Goal: Information Seeking & Learning: Check status

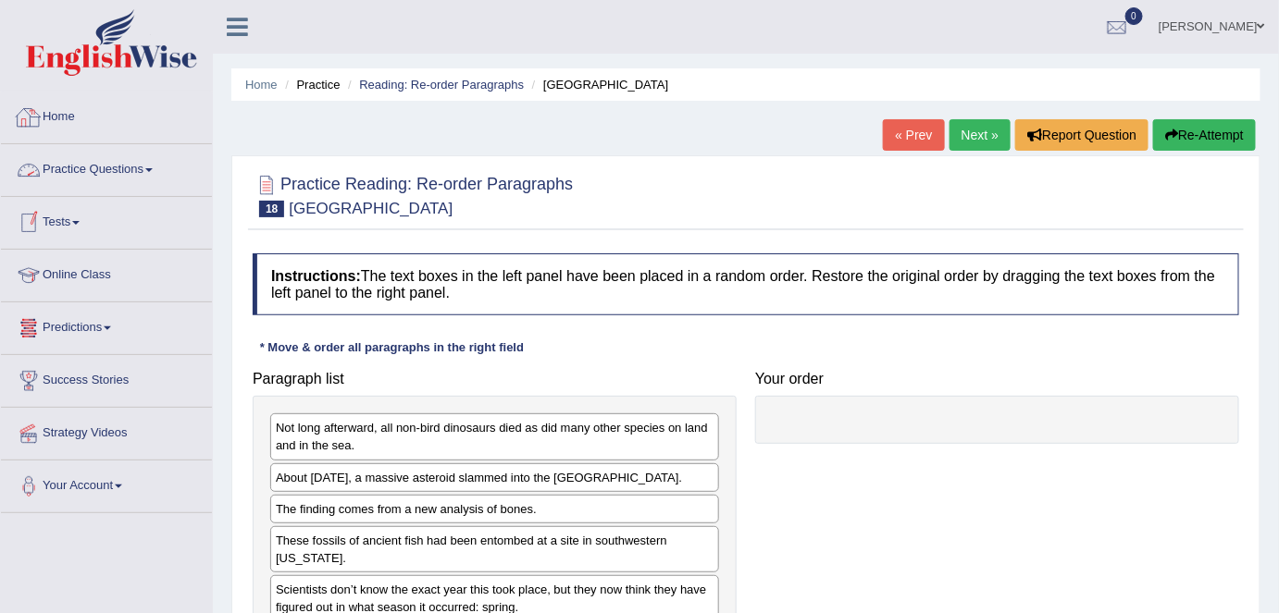
click at [78, 117] on link "Home" at bounding box center [106, 115] width 211 height 46
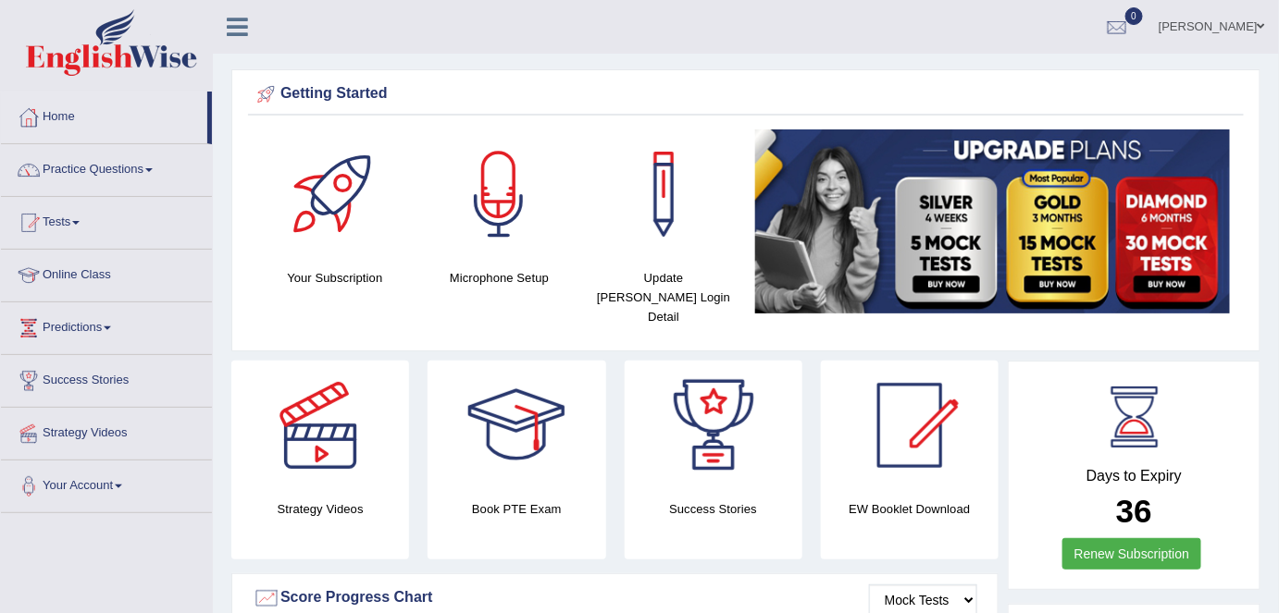
click at [1229, 22] on link "Shail" at bounding box center [1212, 24] width 134 height 48
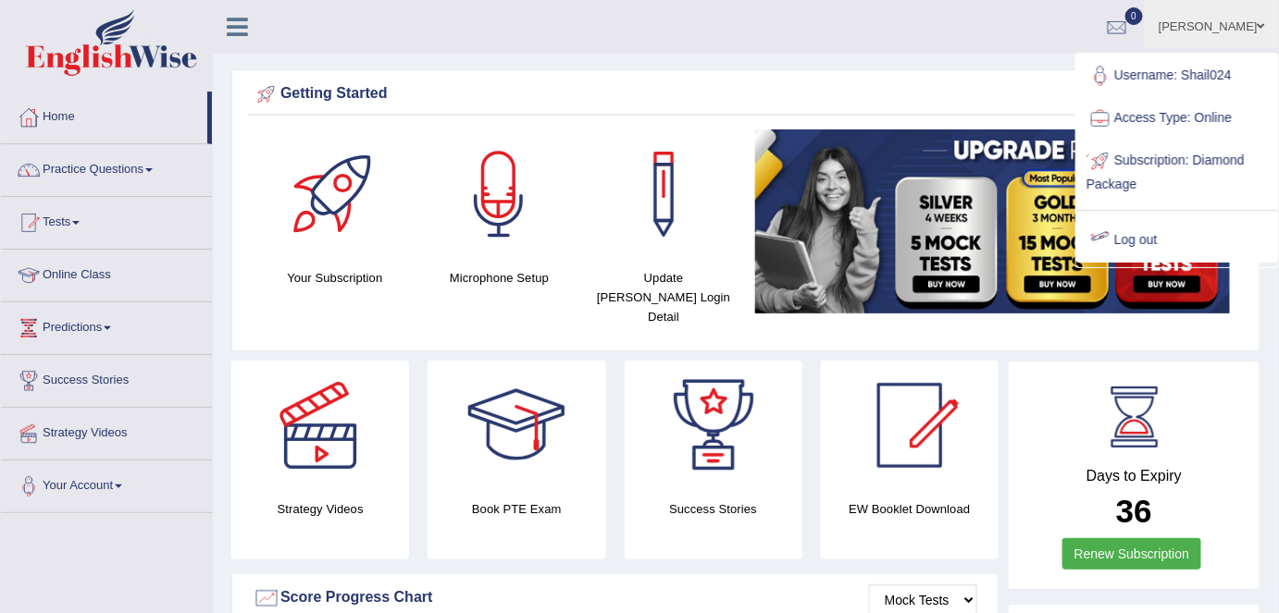
click at [1130, 244] on link "Log out" at bounding box center [1177, 240] width 200 height 43
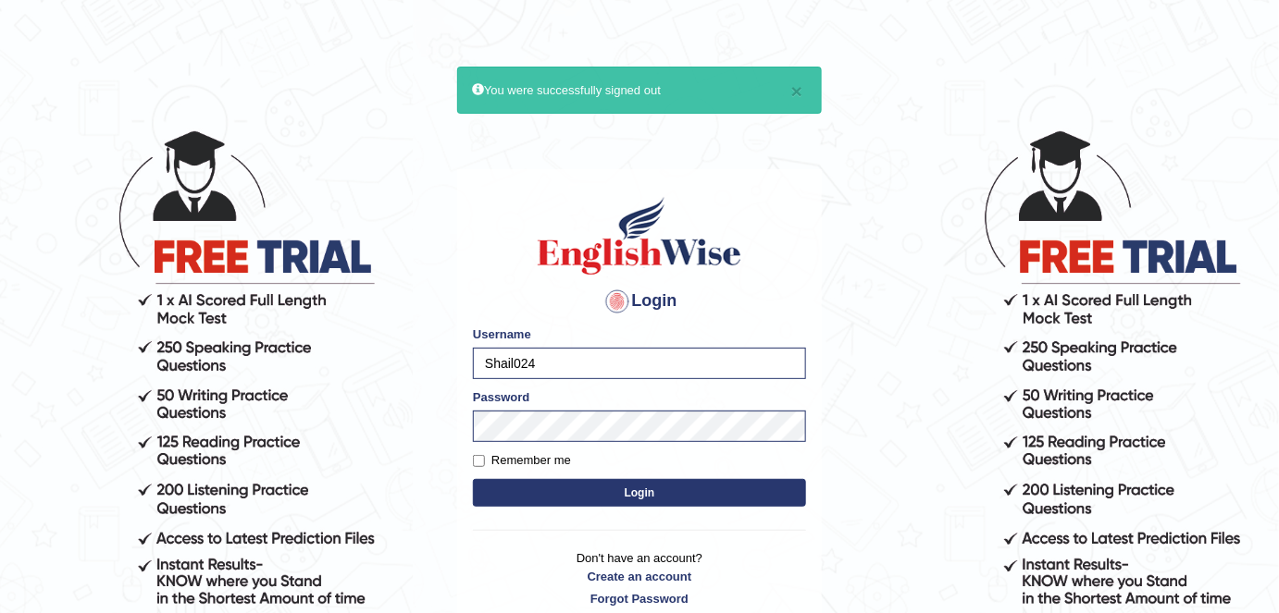
drag, startPoint x: 577, startPoint y: 366, endPoint x: 412, endPoint y: 360, distance: 165.7
click at [412, 360] on body "× You were successfully signed out Login Please fix the following errors: Usern…" at bounding box center [639, 370] width 1279 height 613
type input "miannashit"
click at [555, 462] on label "Remember me" at bounding box center [522, 461] width 98 height 19
click at [485, 462] on input "Remember me" at bounding box center [479, 461] width 12 height 12
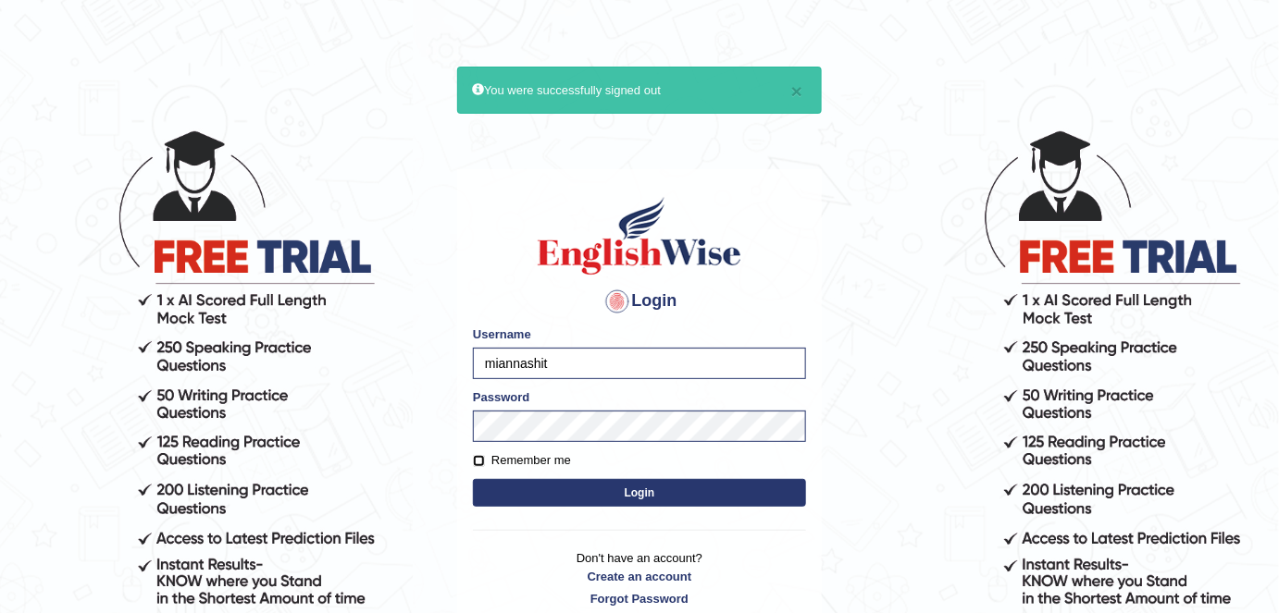
checkbox input "true"
click at [605, 489] on button "Login" at bounding box center [639, 493] width 333 height 28
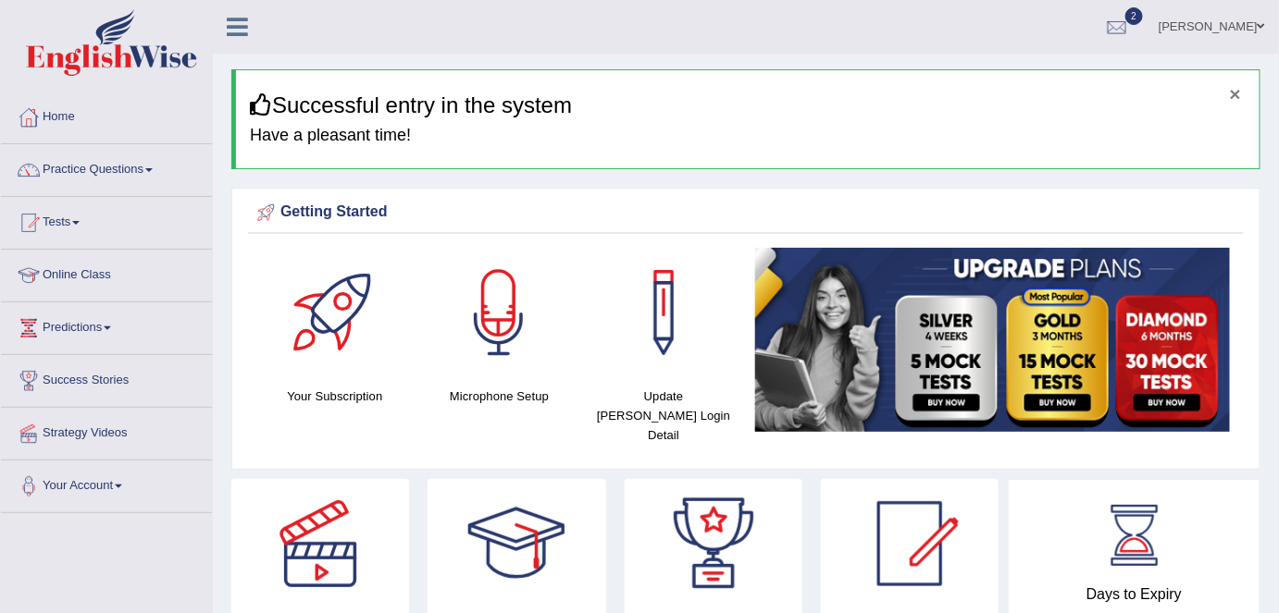
click at [1236, 93] on button "×" at bounding box center [1235, 93] width 11 height 19
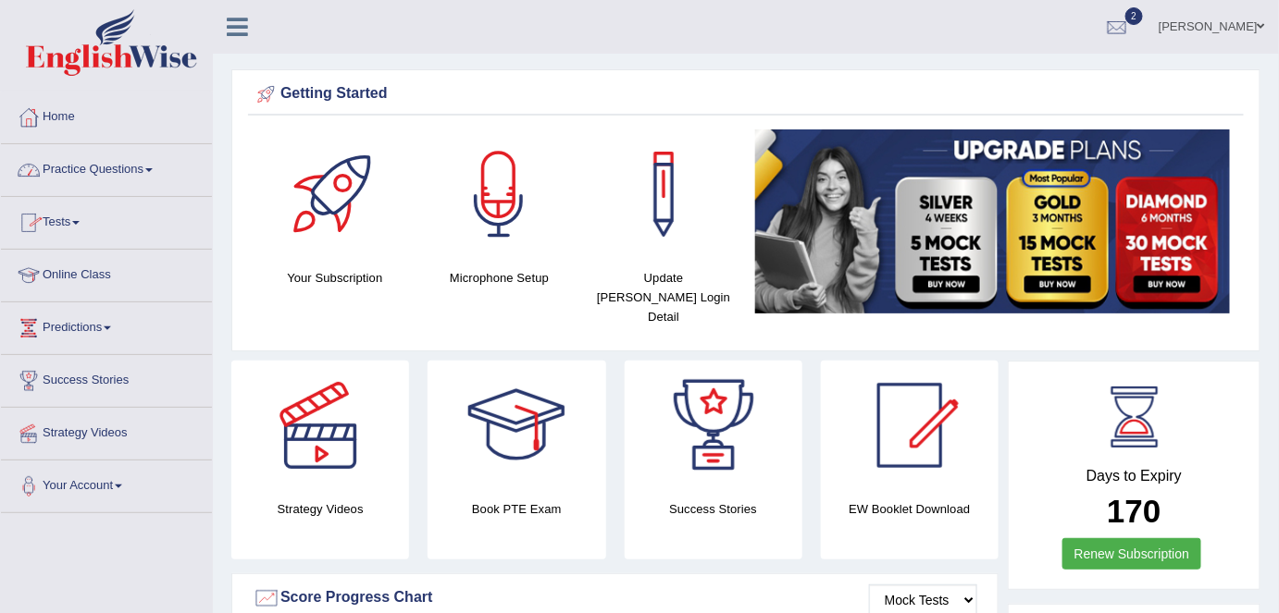
drag, startPoint x: 125, startPoint y: 176, endPoint x: 132, endPoint y: 198, distance: 23.4
click at [125, 176] on link "Practice Questions" at bounding box center [106, 167] width 211 height 46
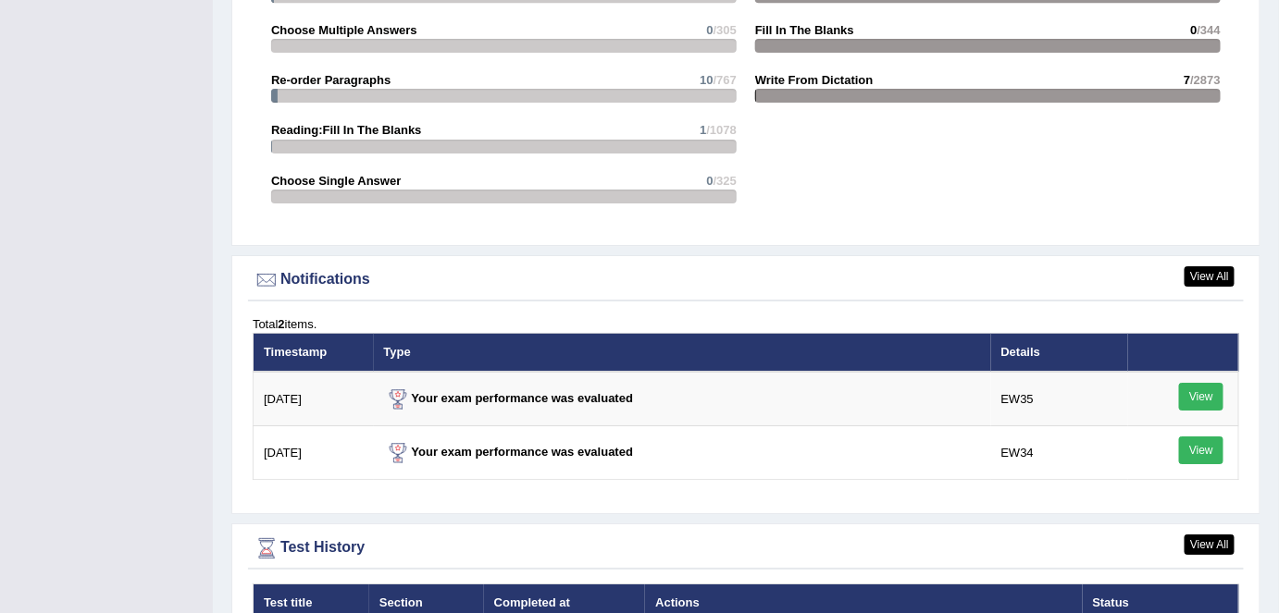
scroll to position [2299, 0]
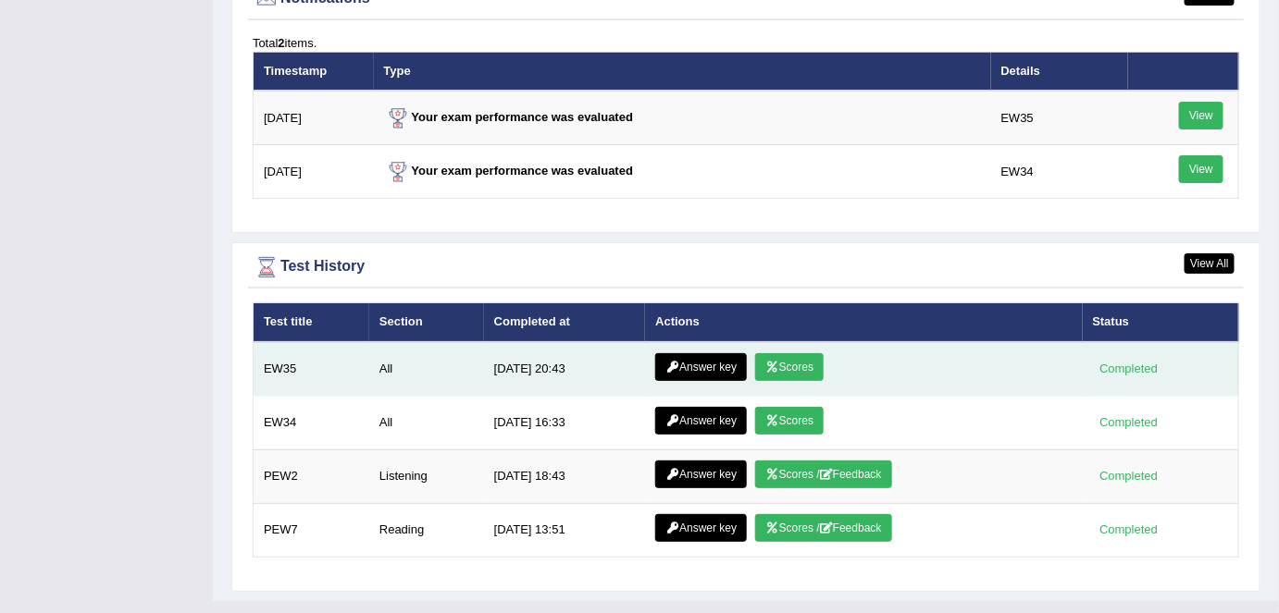
click at [789, 353] on link "Scores" at bounding box center [789, 367] width 68 height 28
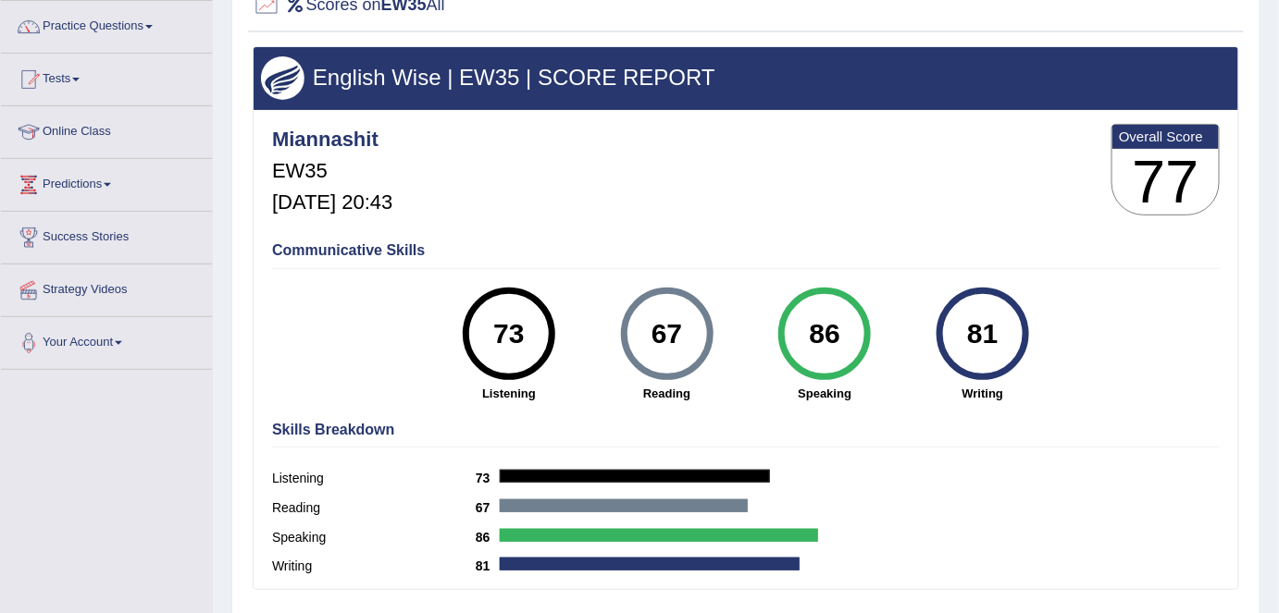
scroll to position [167, 0]
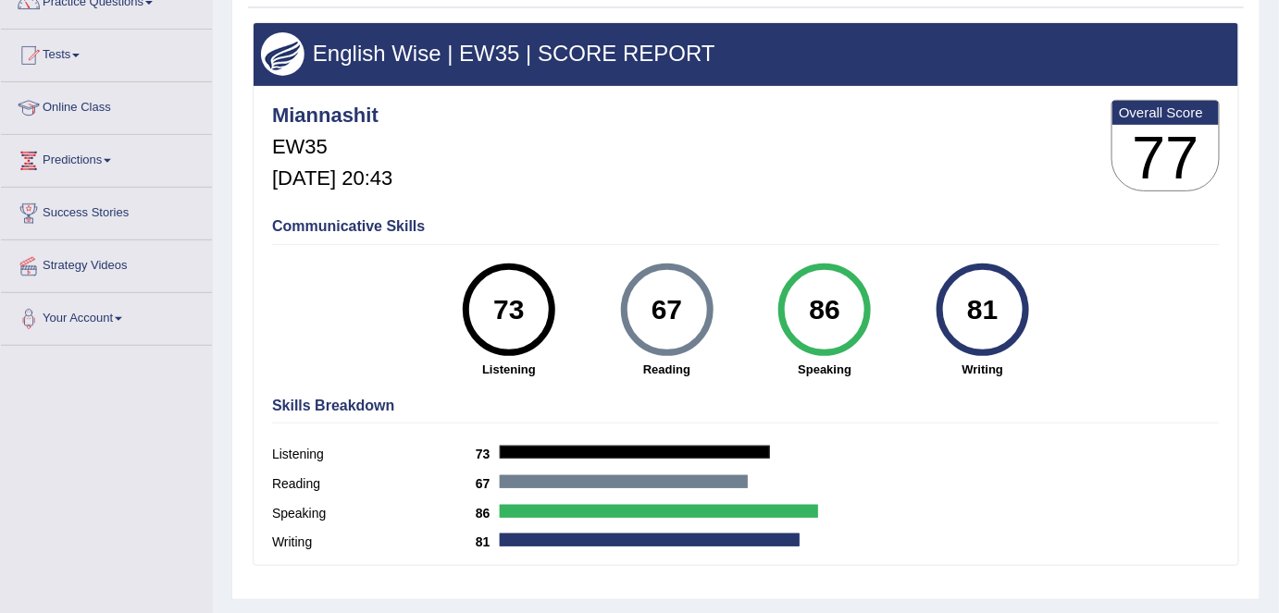
drag, startPoint x: 681, startPoint y: 300, endPoint x: 644, endPoint y: 300, distance: 37.0
click at [644, 300] on div "67" at bounding box center [667, 310] width 68 height 78
click at [597, 361] on strong "Reading" at bounding box center [667, 370] width 140 height 18
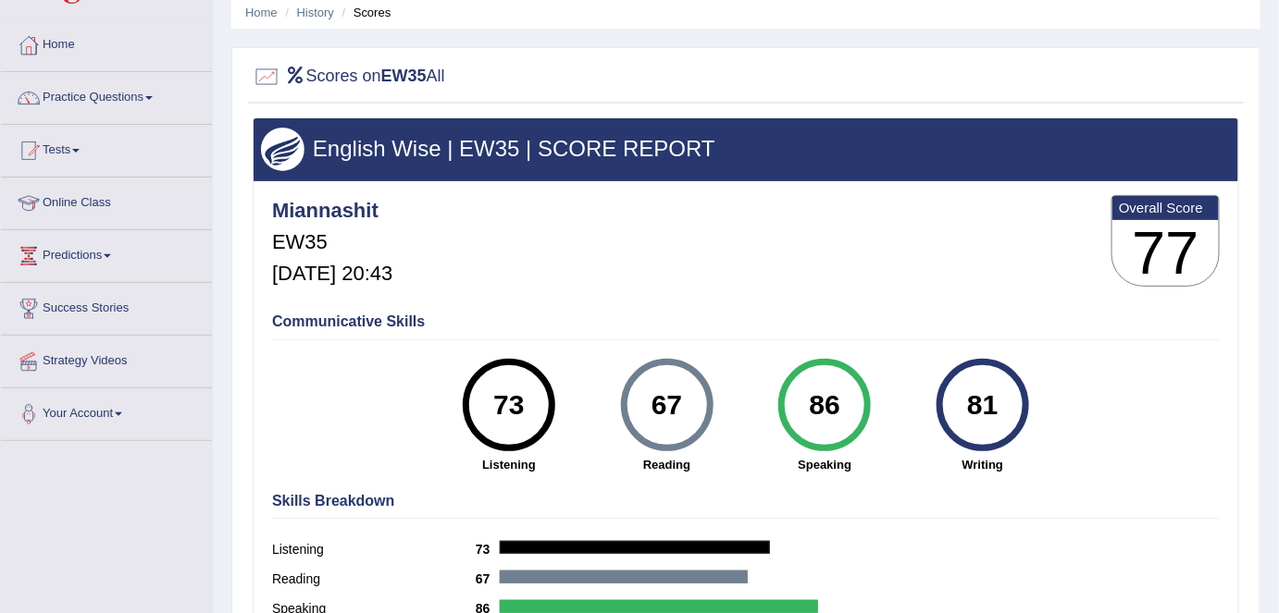
scroll to position [0, 0]
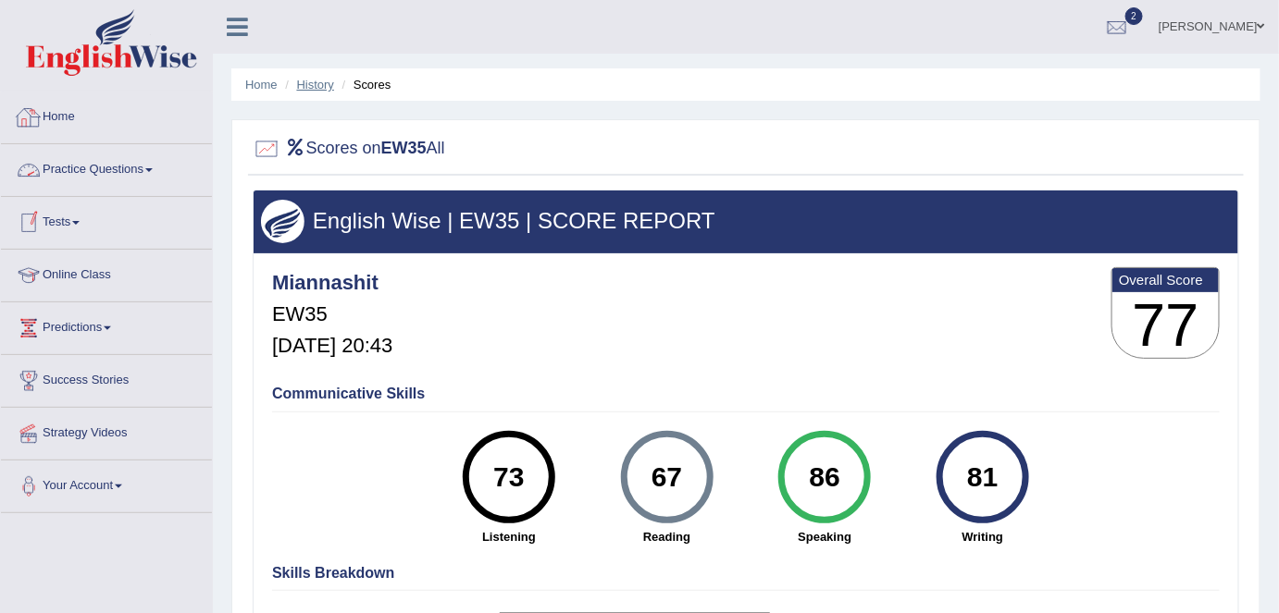
click at [313, 84] on link "History" at bounding box center [315, 85] width 37 height 14
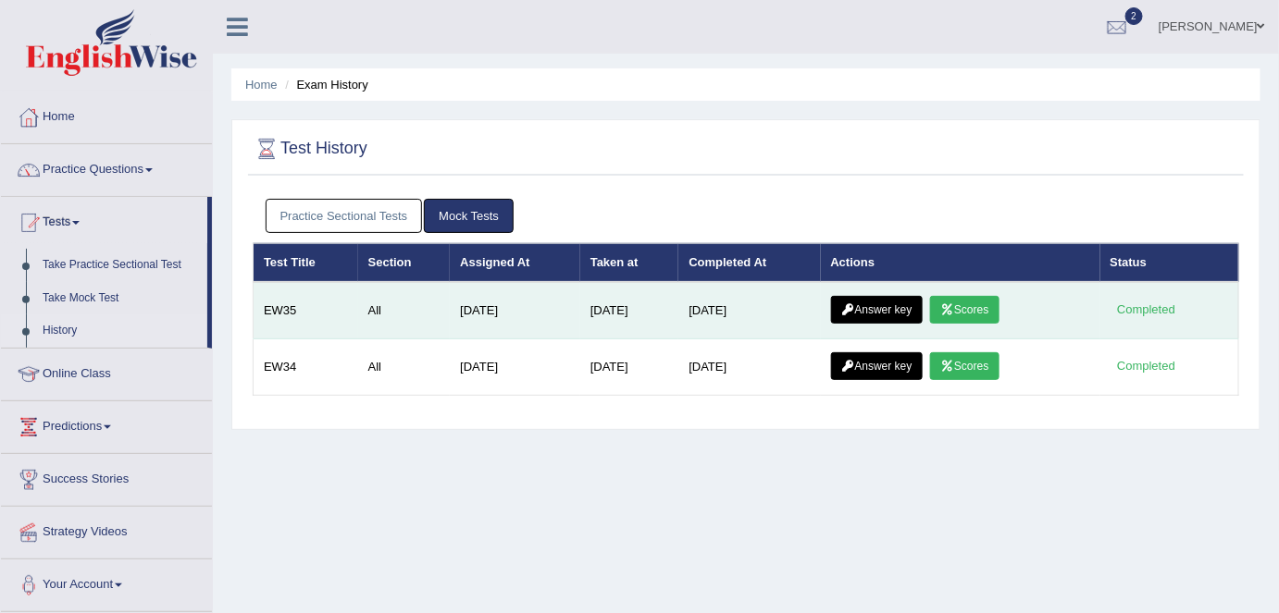
click at [855, 309] on icon at bounding box center [848, 309] width 14 height 11
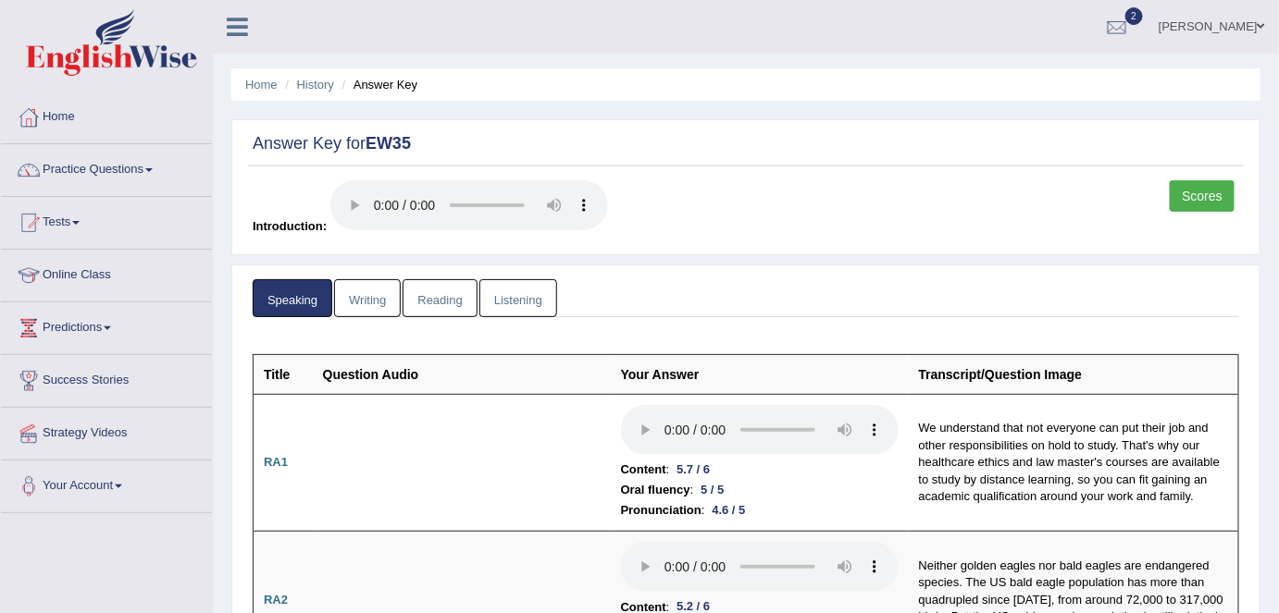
click at [511, 302] on link "Listening" at bounding box center [518, 298] width 78 height 38
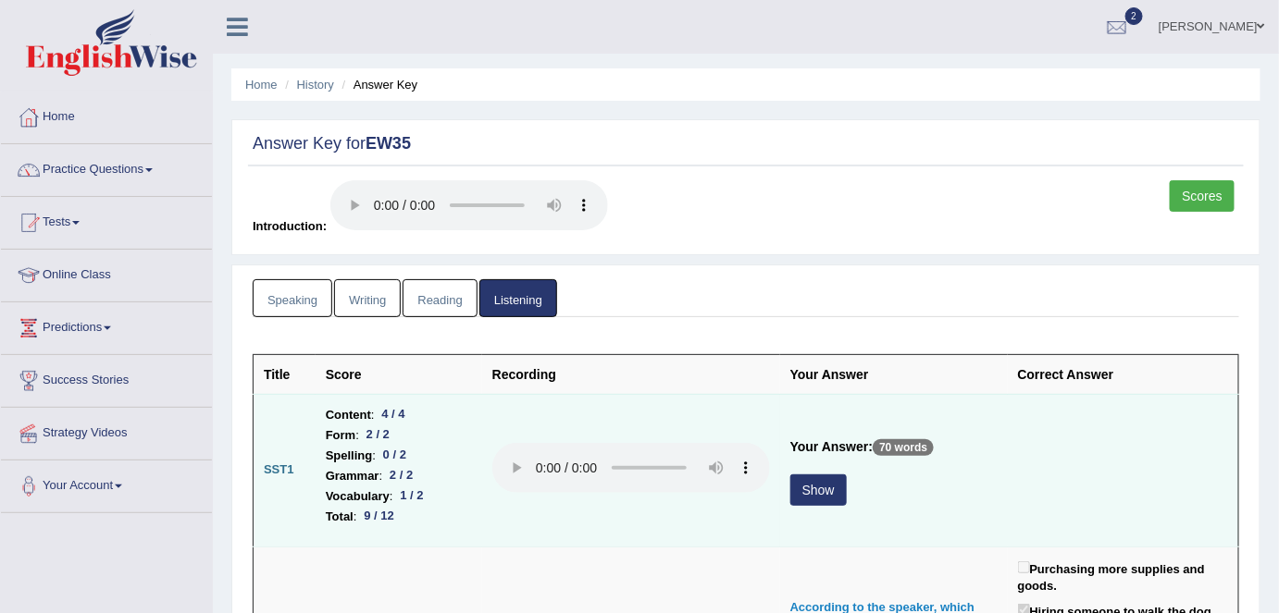
click at [823, 484] on button "Show" at bounding box center [818, 490] width 56 height 31
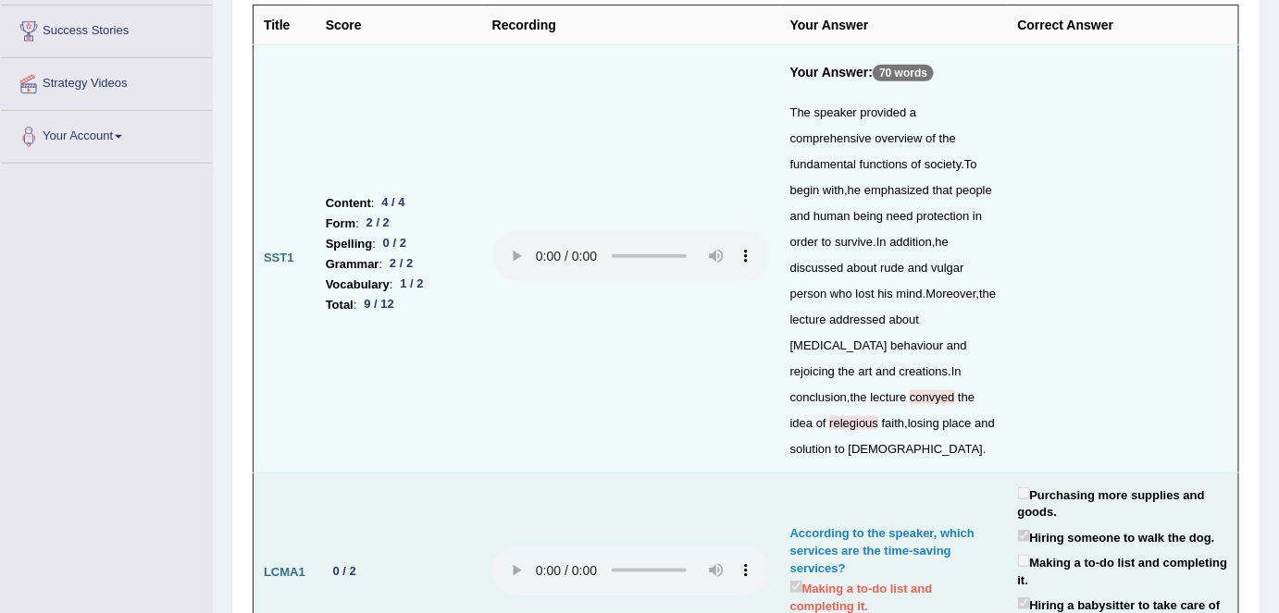
scroll to position [336, 0]
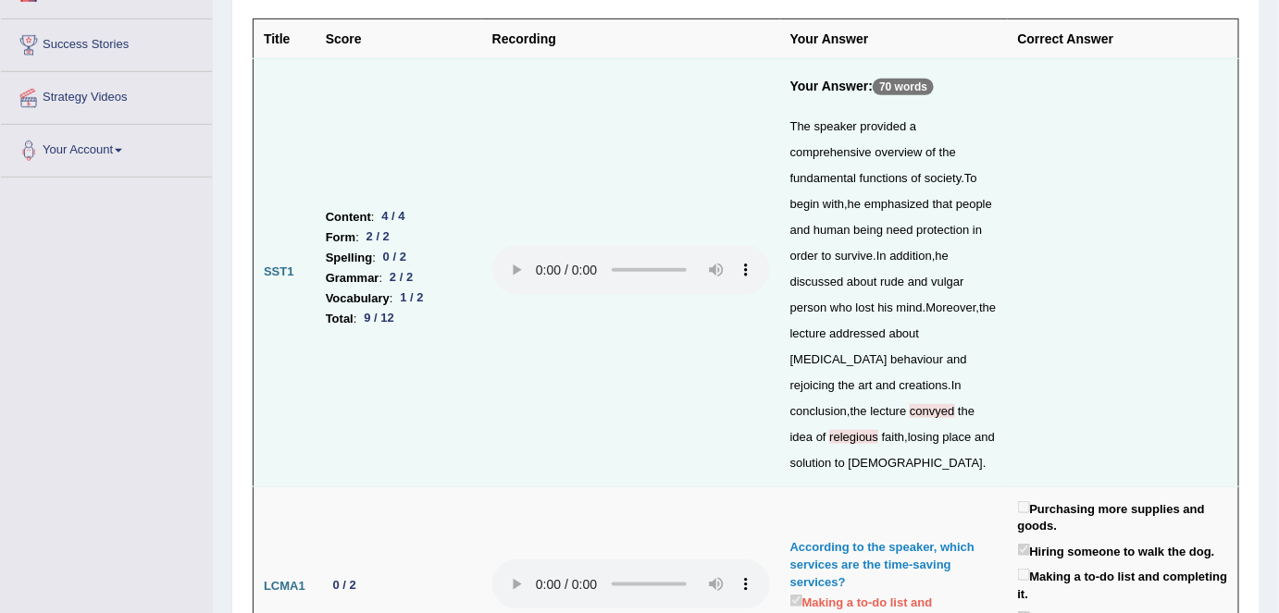
drag, startPoint x: 1130, startPoint y: 331, endPoint x: 1119, endPoint y: 367, distance: 37.8
click at [1130, 331] on td at bounding box center [1123, 272] width 231 height 428
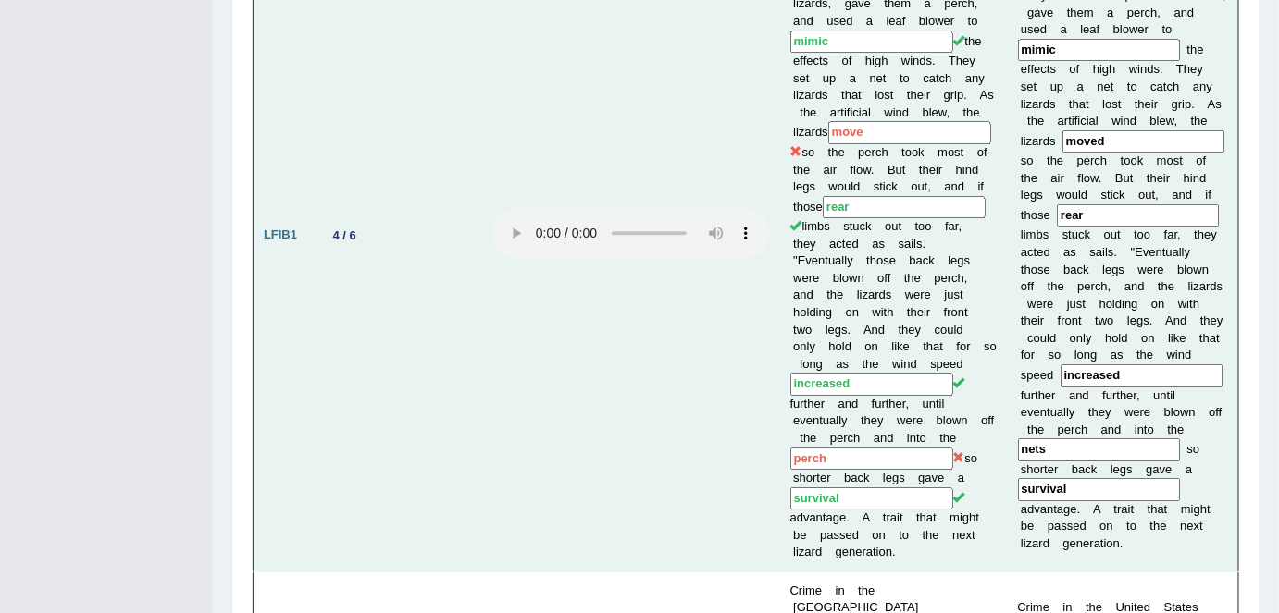
scroll to position [1514, 0]
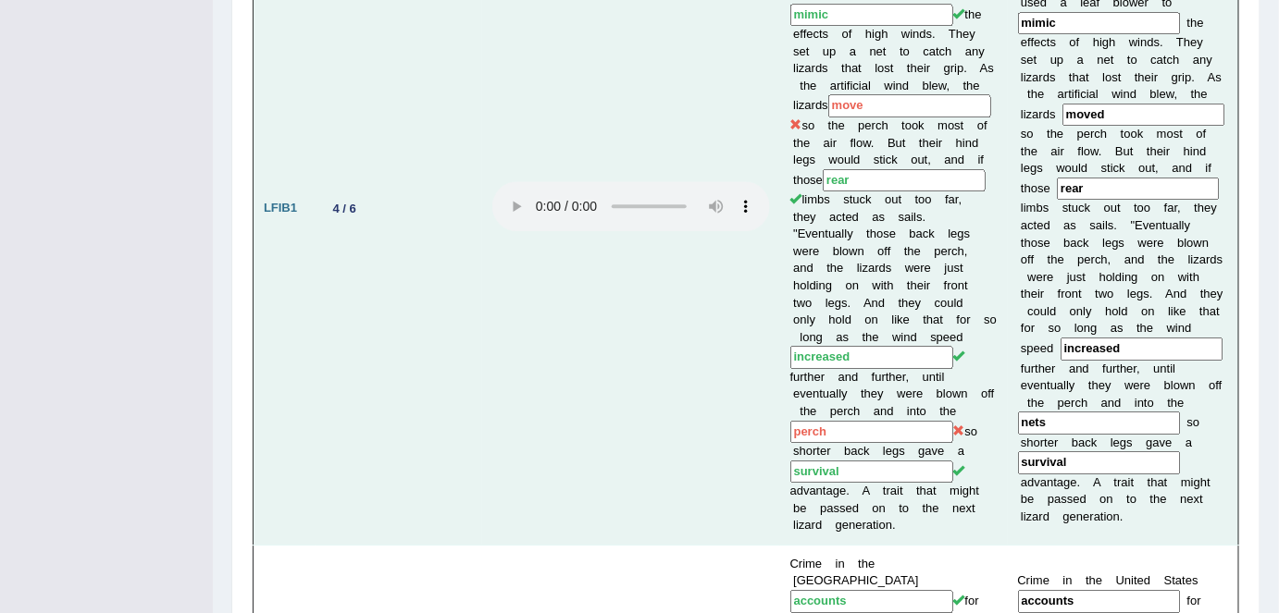
drag, startPoint x: 832, startPoint y: 398, endPoint x: 798, endPoint y: 396, distance: 34.3
click at [798, 421] on input "perch" at bounding box center [871, 432] width 163 height 23
click at [658, 398] on td at bounding box center [631, 208] width 298 height 673
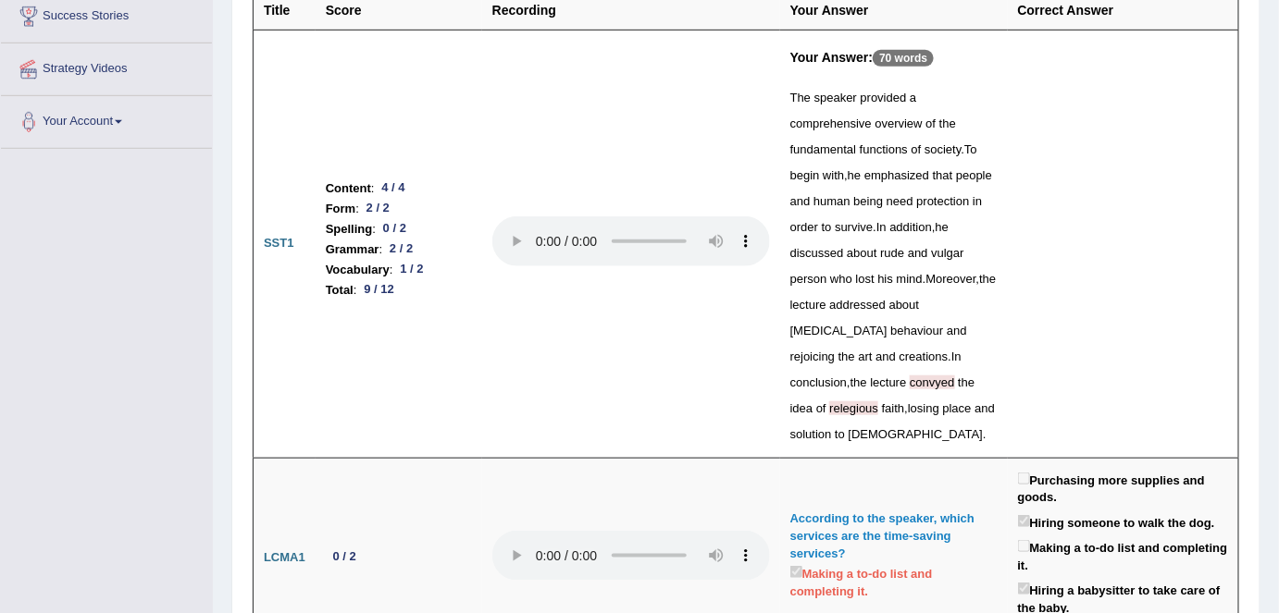
scroll to position [0, 0]
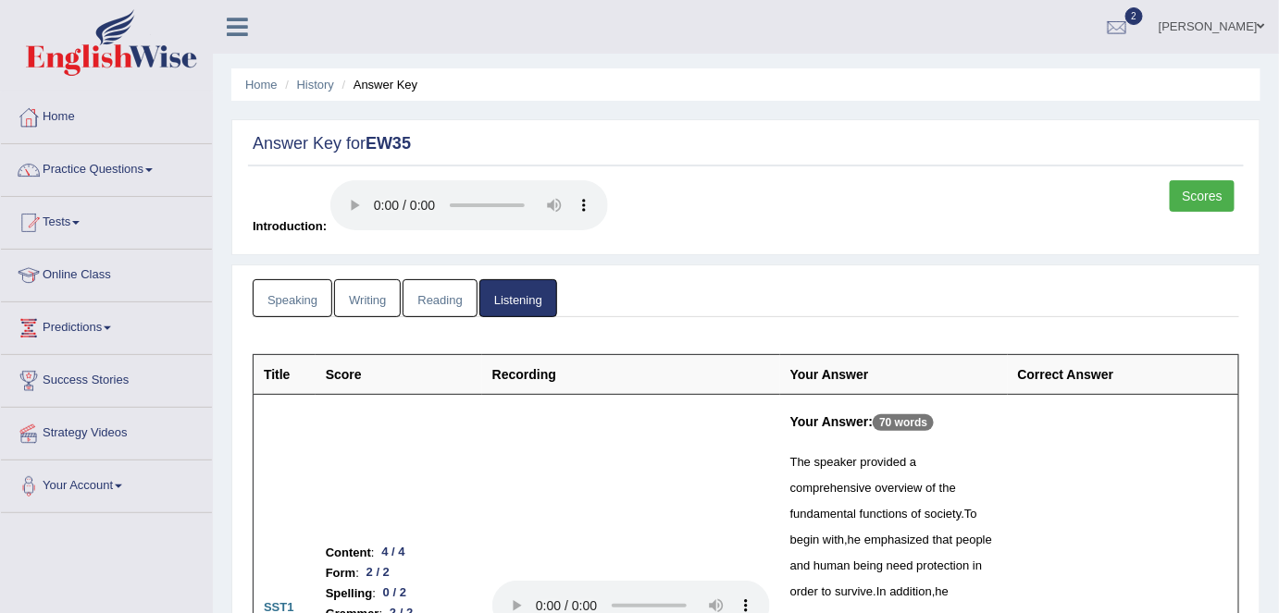
click at [449, 303] on link "Reading" at bounding box center [439, 298] width 74 height 38
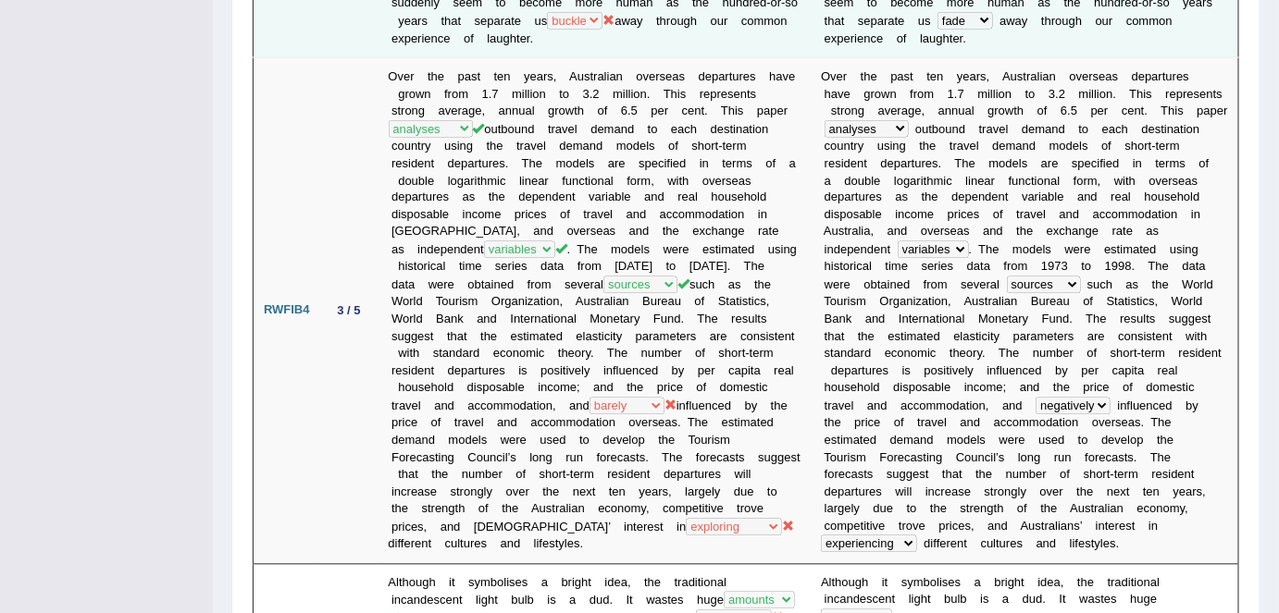
scroll to position [1031, 0]
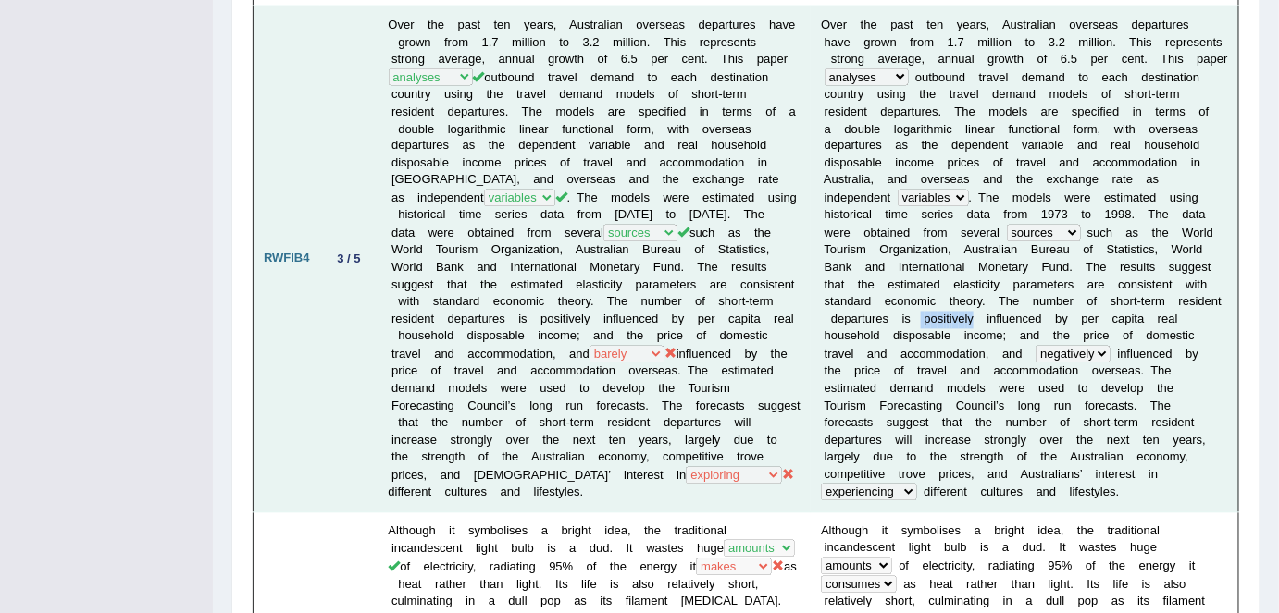
drag, startPoint x: 908, startPoint y: 299, endPoint x: 957, endPoint y: 302, distance: 49.1
click at [957, 302] on td "O v e r t h e p a s t t e n y e a r s , A u s t r a l i a n o v e r s e a s d e…" at bounding box center [1024, 259] width 427 height 507
click at [986, 329] on b "m" at bounding box center [991, 336] width 10 height 14
click at [1142, 333] on td "O v e r t h e p a s t t e n y e a r s , A u s t r a l i a n o v e r s e a s d e…" at bounding box center [1024, 259] width 427 height 507
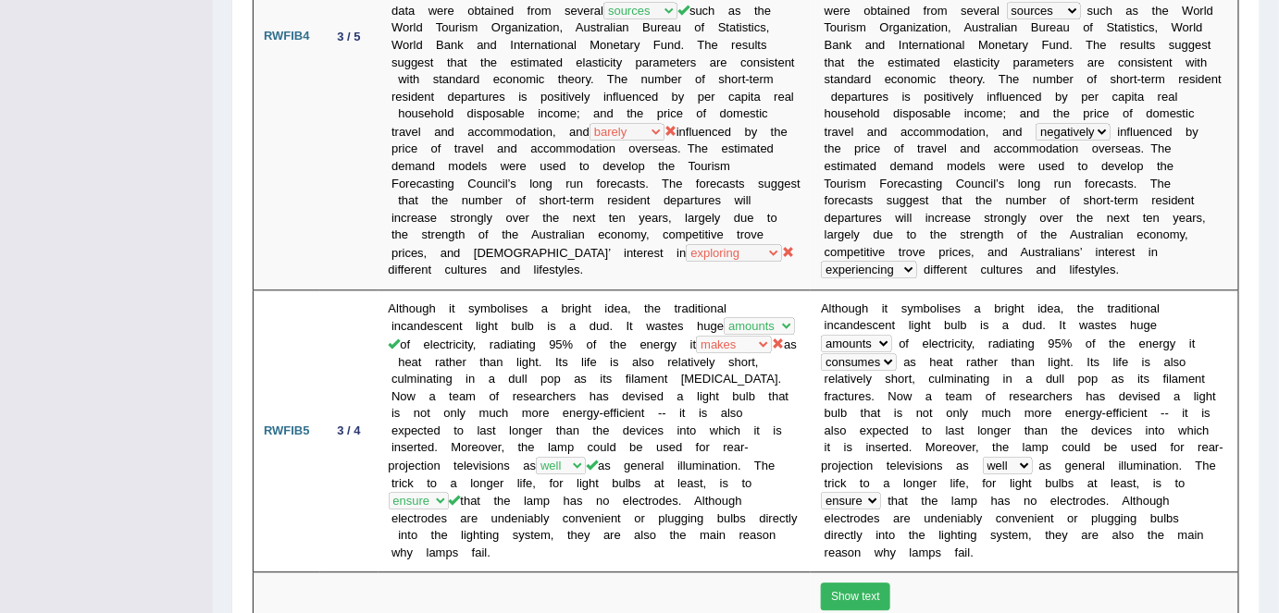
scroll to position [1283, 0]
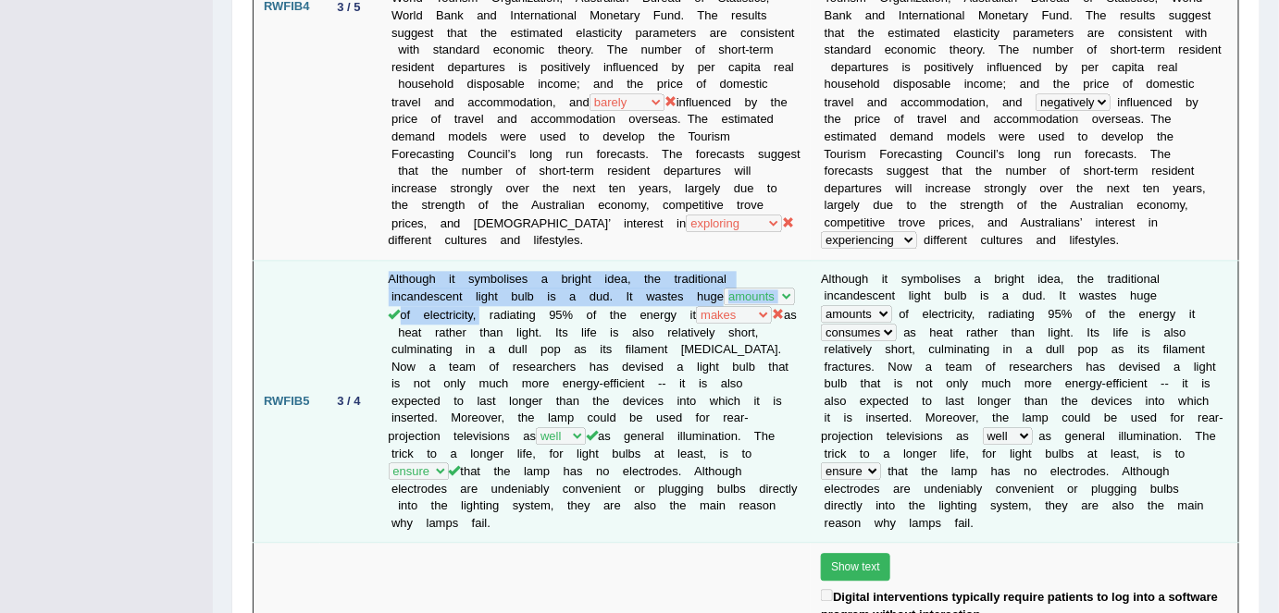
drag, startPoint x: 412, startPoint y: 272, endPoint x: 550, endPoint y: 301, distance: 140.8
click at [550, 301] on td "Although it symbolises a bright idea, the traditional incandescent light bulb i…" at bounding box center [594, 401] width 433 height 282
click at [585, 311] on td "Although it symbolises a bright idea, the traditional incandescent light bulb i…" at bounding box center [594, 401] width 433 height 282
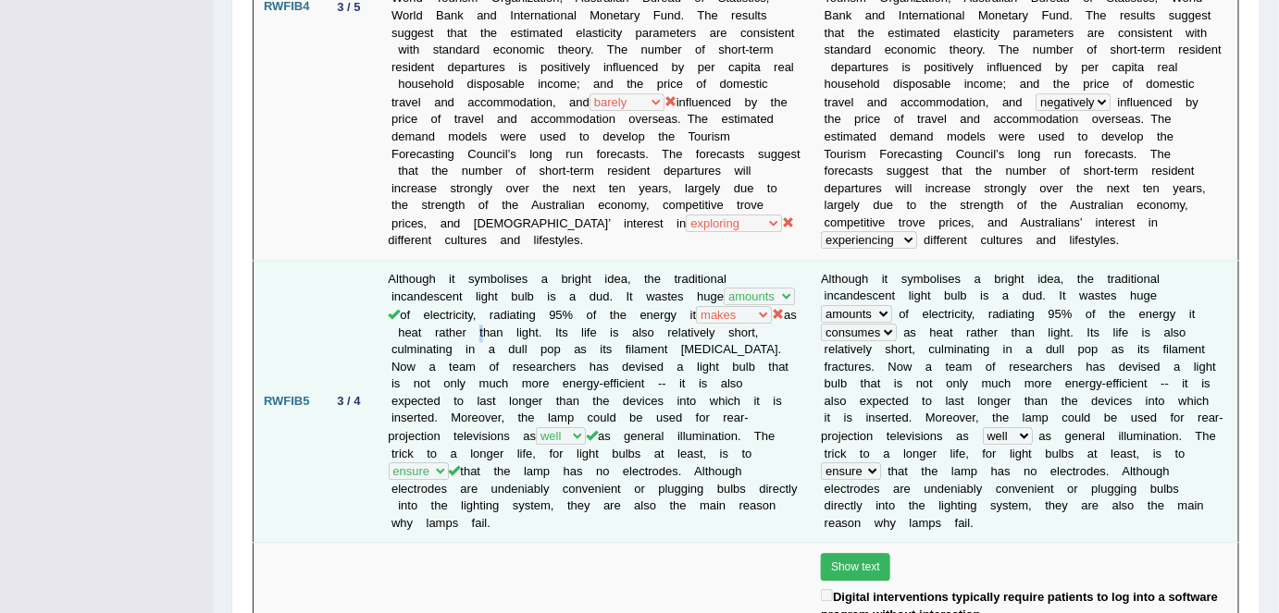
click at [435, 318] on td "Although it symbolises a bright idea, the traditional incandescent light bulb i…" at bounding box center [594, 401] width 433 height 282
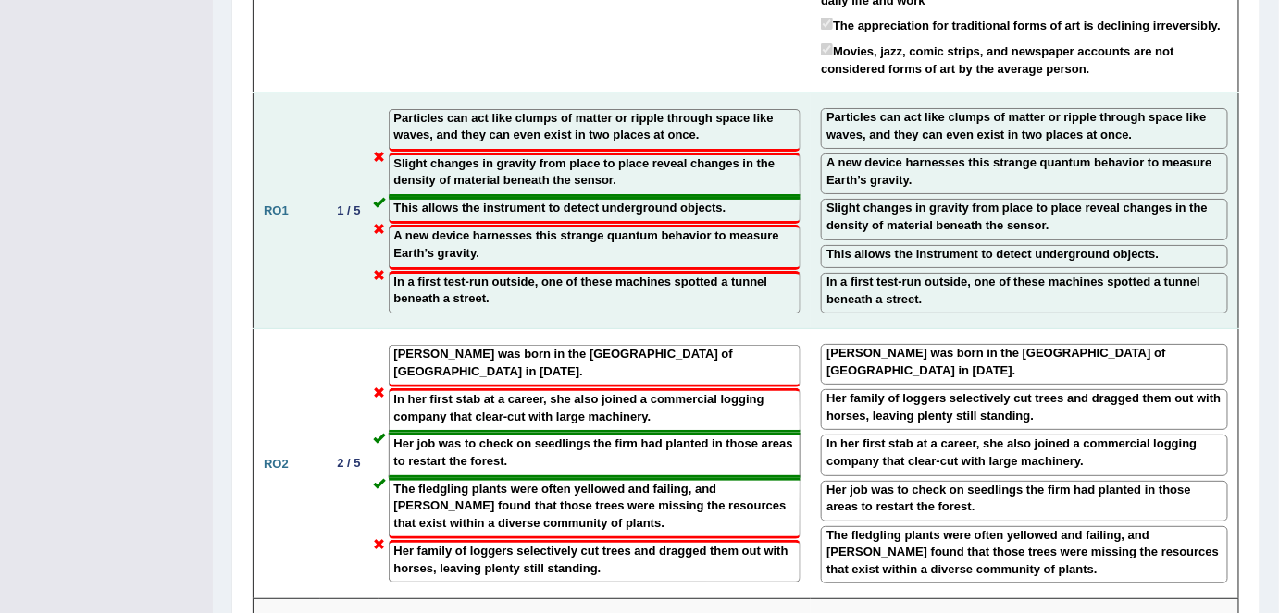
scroll to position [2377, 0]
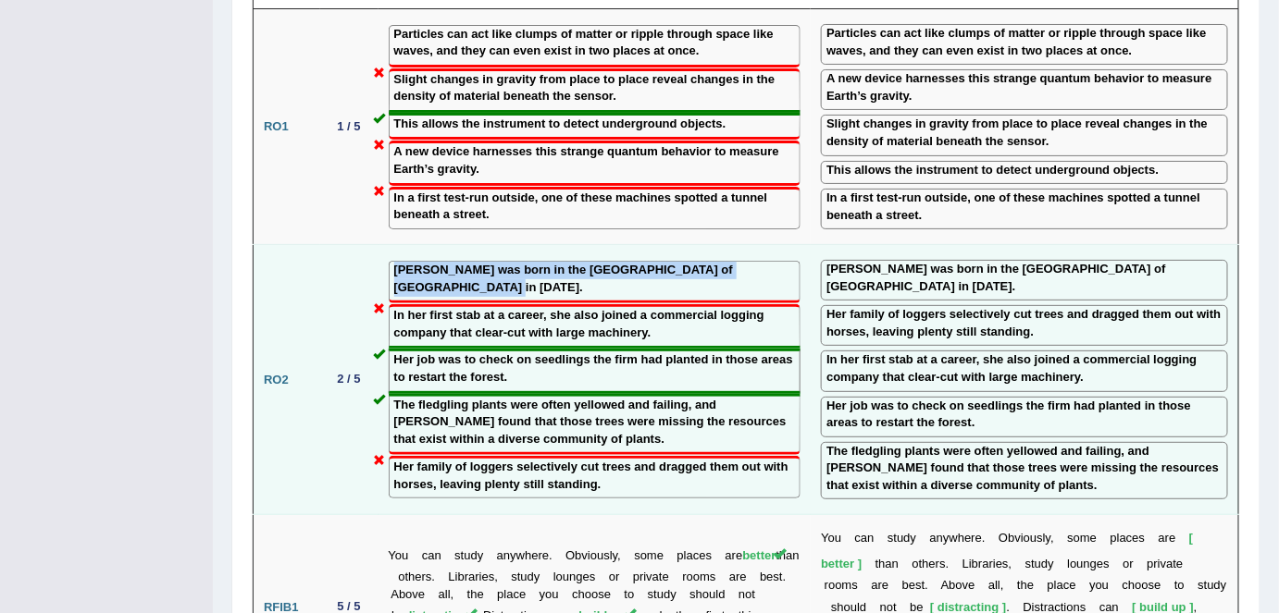
drag, startPoint x: 392, startPoint y: 237, endPoint x: 416, endPoint y: 252, distance: 28.2
click at [416, 262] on label "Simard was born in the Monashee Mountains of British Columbia in 1960." at bounding box center [595, 279] width 402 height 34
click at [395, 349] on div "Her job was to check on seedlings the firm had planted in those areas to restar…" at bounding box center [595, 371] width 413 height 44
drag, startPoint x: 392, startPoint y: 234, endPoint x: 425, endPoint y: 262, distance: 42.7
click at [425, 262] on label "Simard was born in the Monashee Mountains of British Columbia in 1960." at bounding box center [595, 279] width 402 height 34
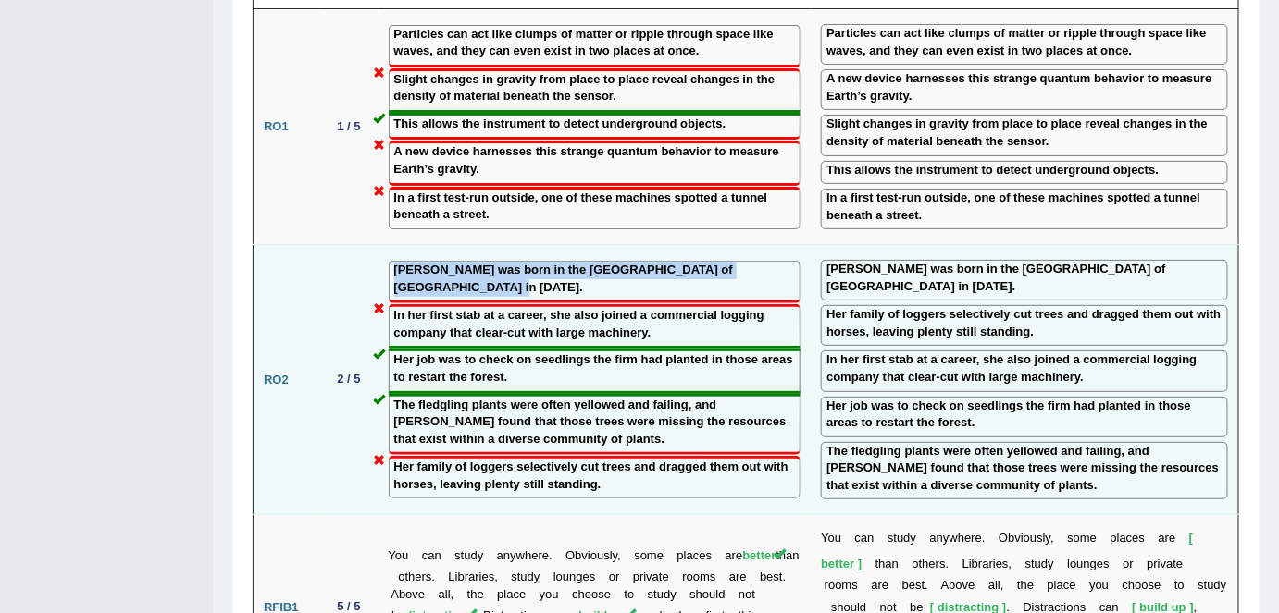
drag, startPoint x: 453, startPoint y: 321, endPoint x: 606, endPoint y: 311, distance: 153.0
click at [453, 352] on label "Her job was to check on seedlings the firm had planted in those areas to restar…" at bounding box center [595, 369] width 402 height 34
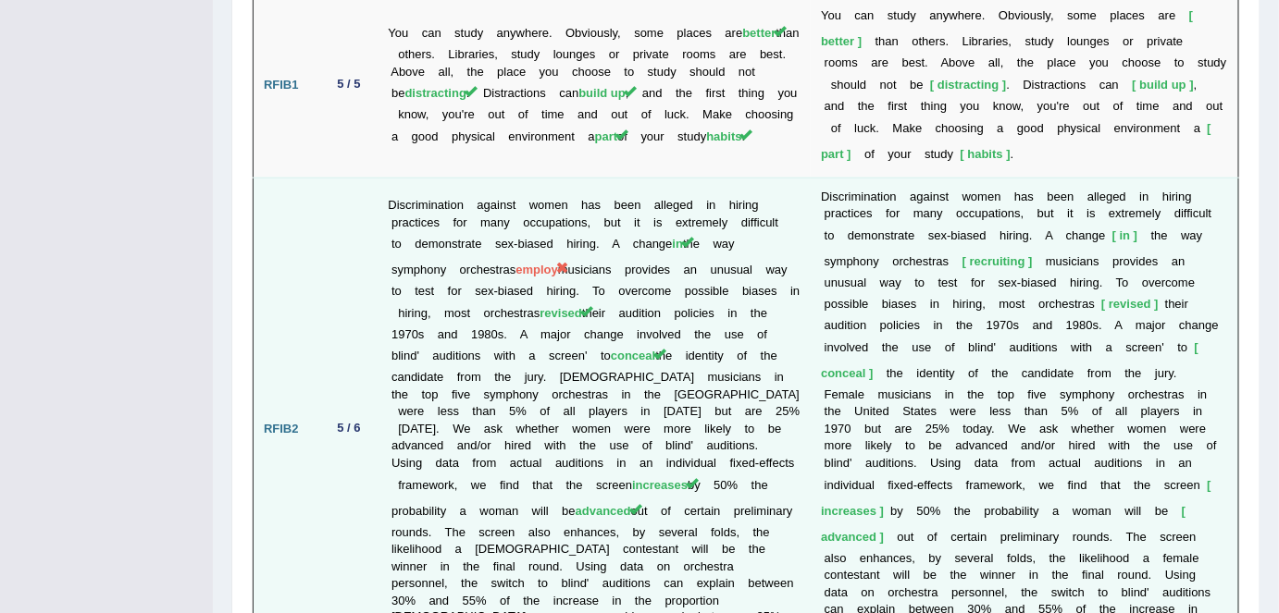
scroll to position [2881, 0]
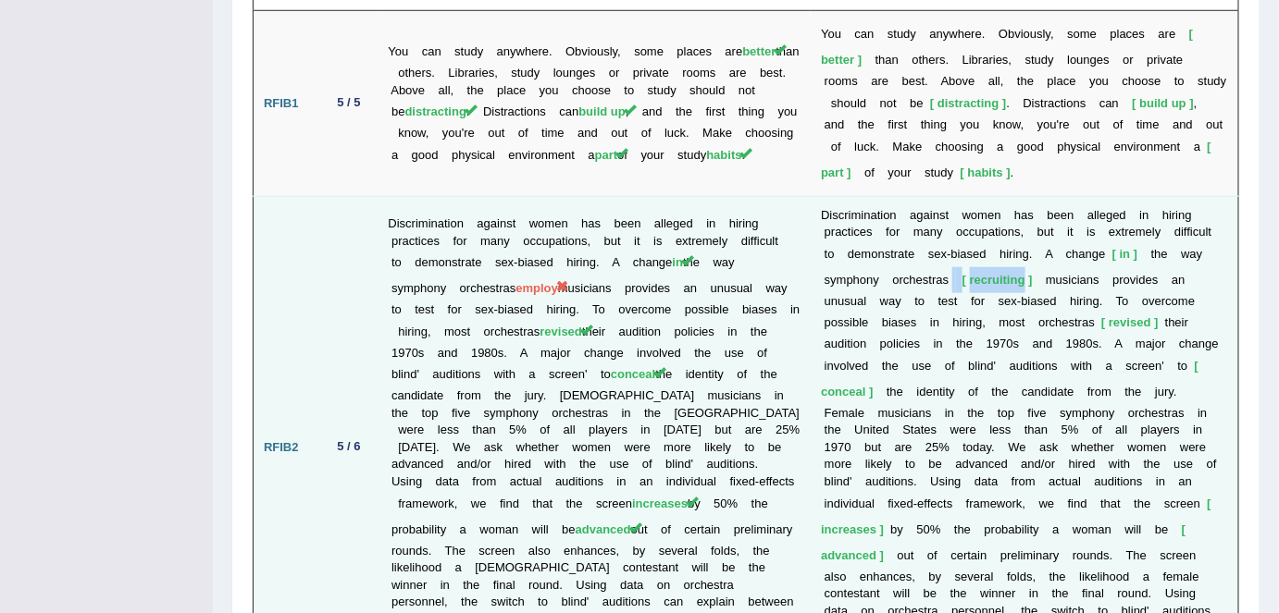
drag, startPoint x: 1019, startPoint y: 245, endPoint x: 946, endPoint y: 245, distance: 73.1
click at [946, 245] on td "D i s c r i m i n a t i o n a g a i n s t w o m e n h a s b e e n a l l e g e d…" at bounding box center [1024, 447] width 427 height 503
click at [951, 300] on td "D i s c r i m i n a t i o n a g a i n s t w o m e n h a s b e e n a l l e g e d…" at bounding box center [1024, 447] width 427 height 503
drag, startPoint x: 1095, startPoint y: 269, endPoint x: 1055, endPoint y: 266, distance: 40.8
click at [1055, 266] on td "D i s c r i m i n a t i o n a g a i n s t w o m e n h a s b e e n a l l e g e d…" at bounding box center [1024, 447] width 427 height 503
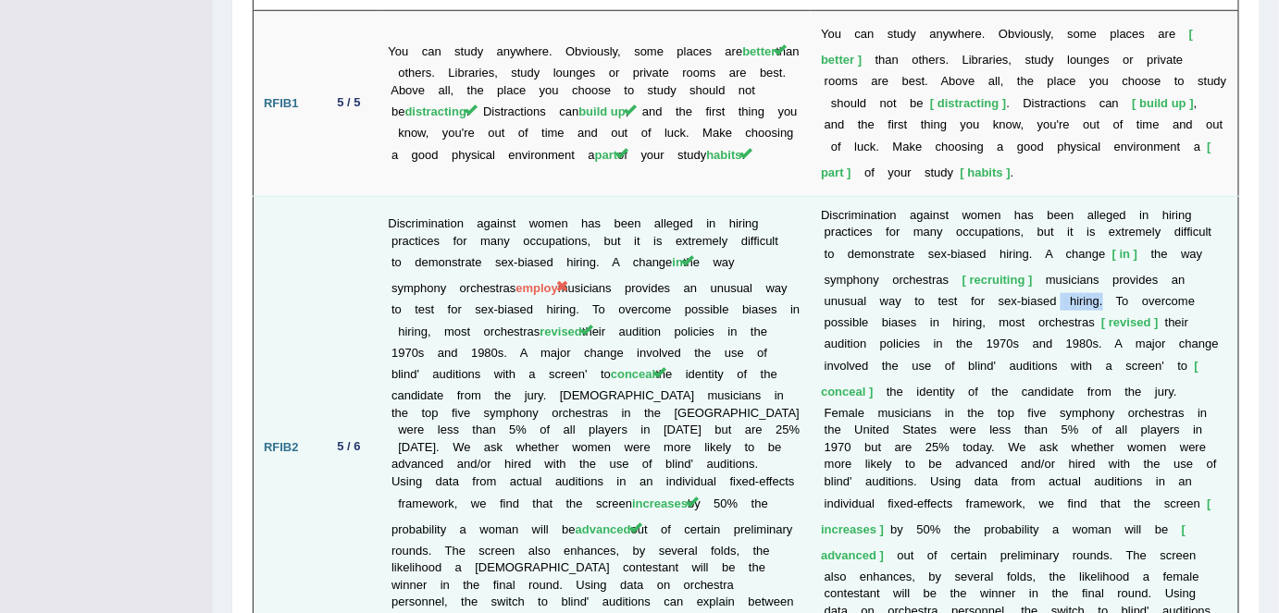
click at [1024, 343] on td "D i s c r i m i n a t i o n a g a i n s t w o m e n h a s b e e n a l l e g e d…" at bounding box center [1024, 447] width 427 height 503
drag, startPoint x: 1066, startPoint y: 269, endPoint x: 1097, endPoint y: 265, distance: 31.8
click at [1093, 266] on td "D i s c r i m i n a t i o n a g a i n s t w o m e n h a s b e e n a l l e g e d…" at bounding box center [1024, 447] width 427 height 503
click at [1063, 347] on td "D i s c r i m i n a t i o n a g a i n s t w o m e n h a s b e e n a l l e g e d…" at bounding box center [1024, 447] width 427 height 503
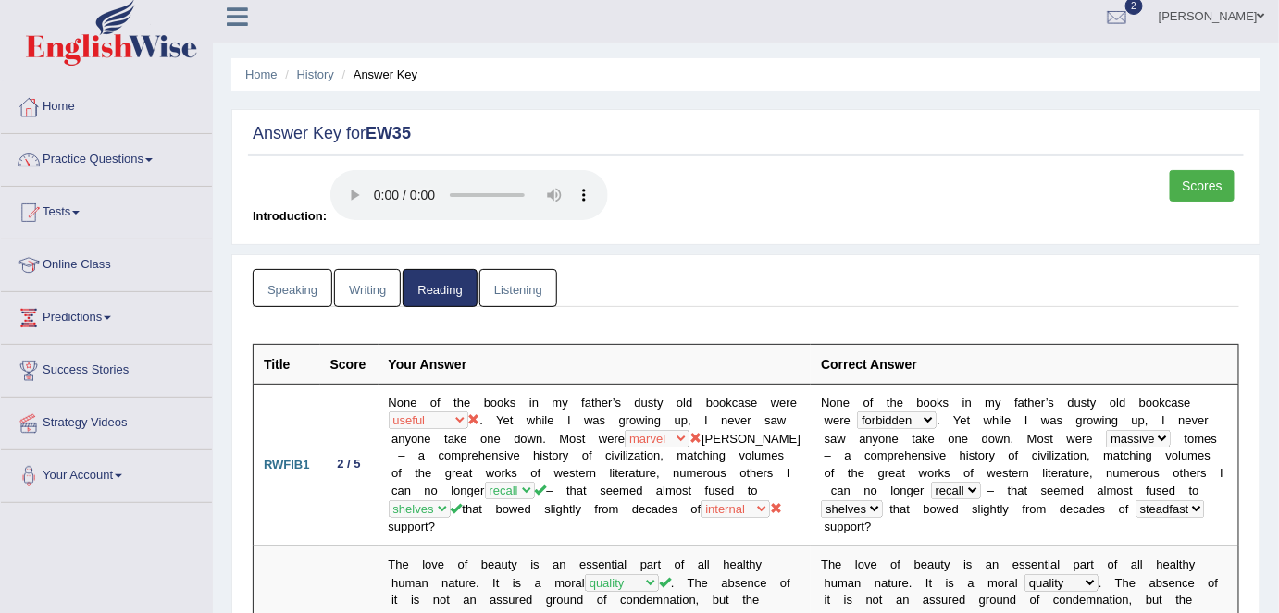
scroll to position [0, 0]
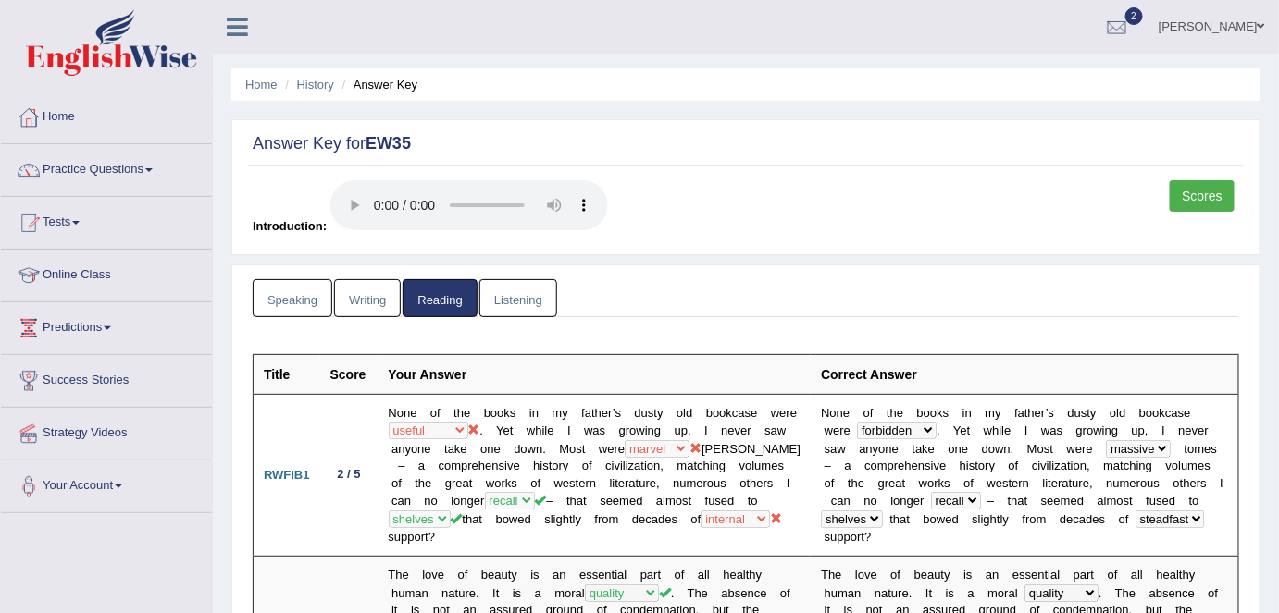
drag, startPoint x: 379, startPoint y: 299, endPoint x: 388, endPoint y: 307, distance: 11.8
click at [379, 299] on link "Writing" at bounding box center [367, 298] width 67 height 38
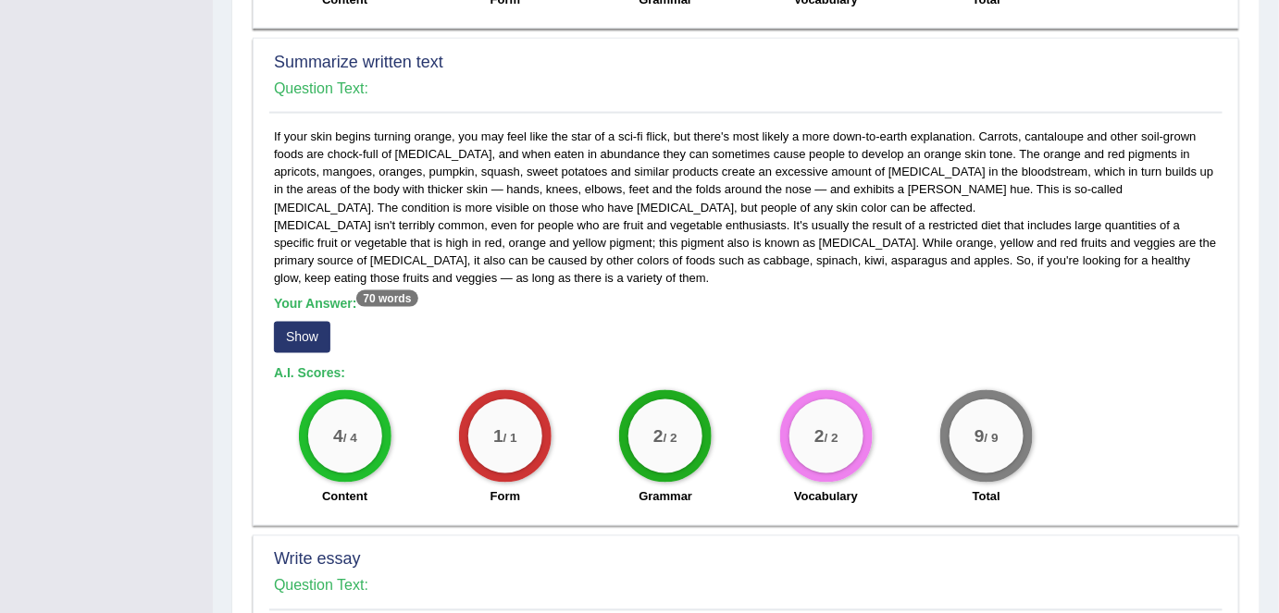
scroll to position [841, 0]
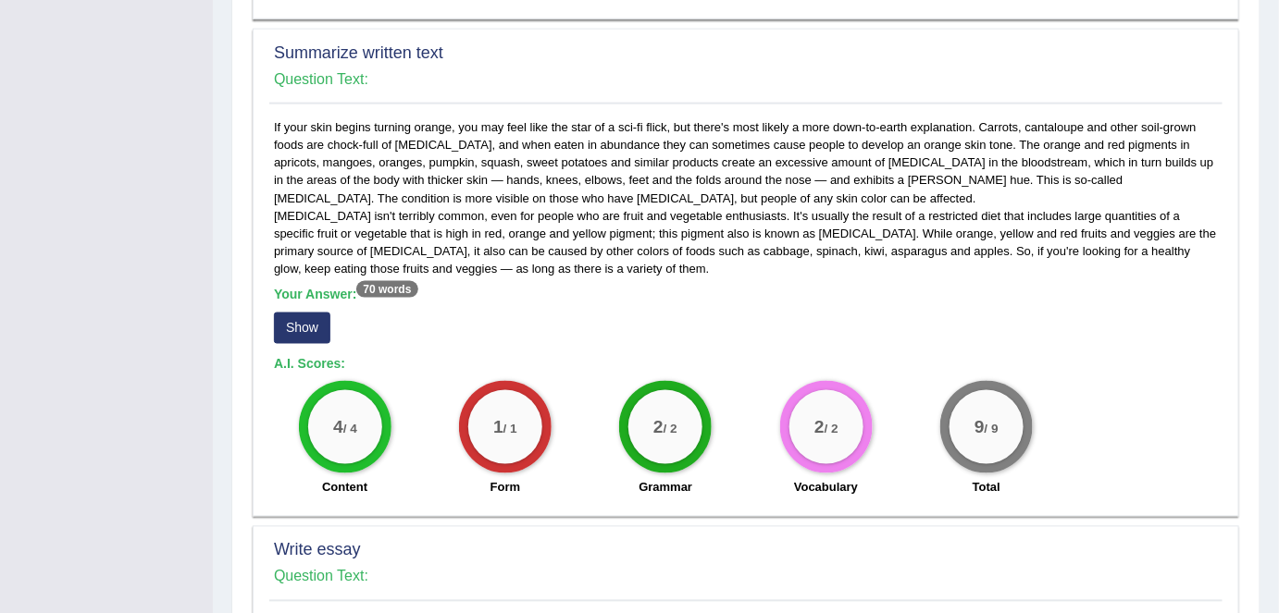
click at [311, 328] on button "Show" at bounding box center [302, 328] width 56 height 31
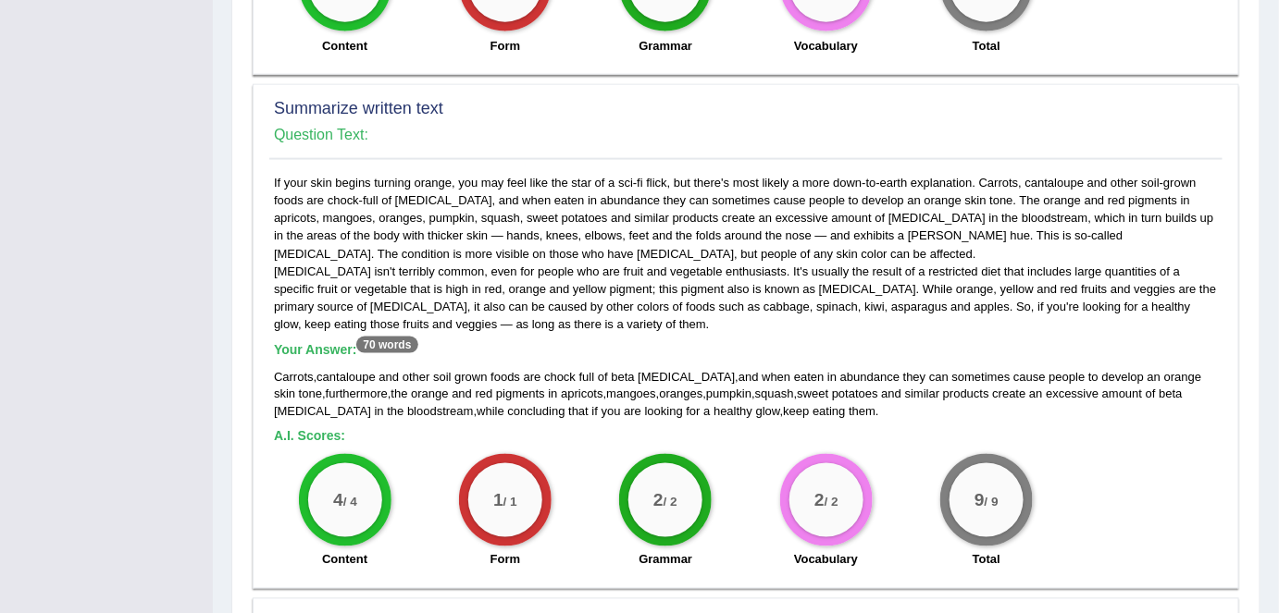
scroll to position [757, 0]
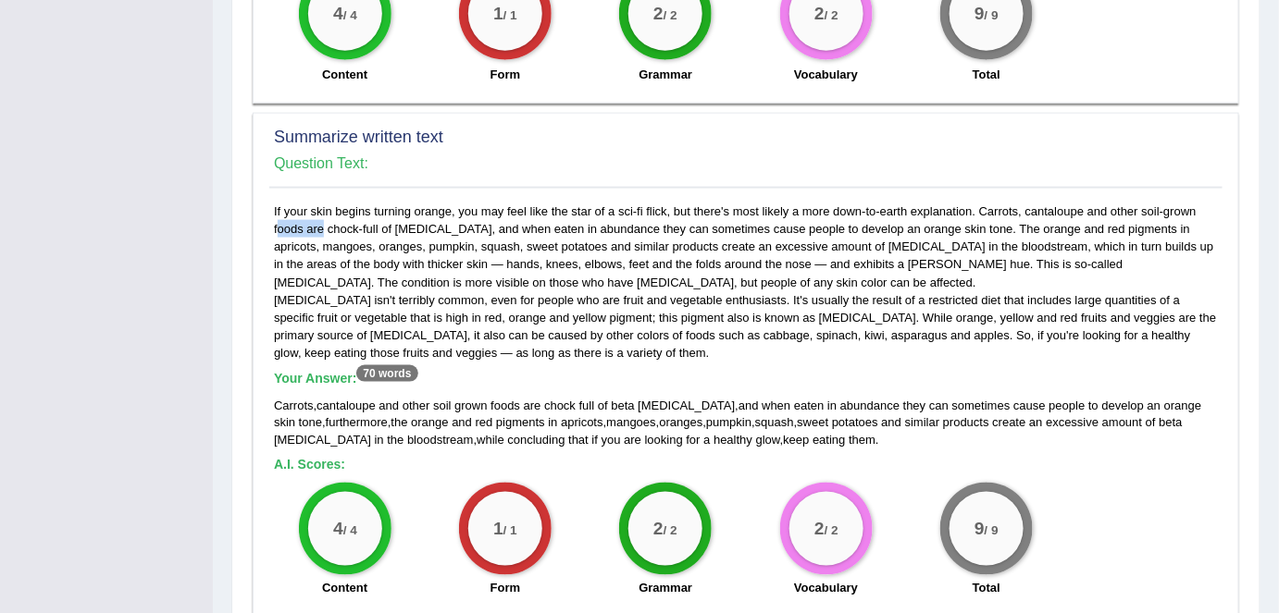
drag, startPoint x: 1144, startPoint y: 206, endPoint x: 1190, endPoint y: 205, distance: 46.3
click at [1190, 205] on div "If your skin begins turning orange, you may feel like the star of a sci-fi flic…" at bounding box center [745, 405] width 953 height 405
click at [1123, 277] on div "If your skin begins turning orange, you may feel like the star of a sci-fi flic…" at bounding box center [745, 405] width 953 height 405
click at [1162, 207] on div "If your skin begins turning orange, you may feel like the star of a sci-fi flic…" at bounding box center [745, 405] width 953 height 405
click at [1149, 294] on div "If your skin begins turning orange, you may feel like the star of a sci-fi flic…" at bounding box center [745, 405] width 953 height 405
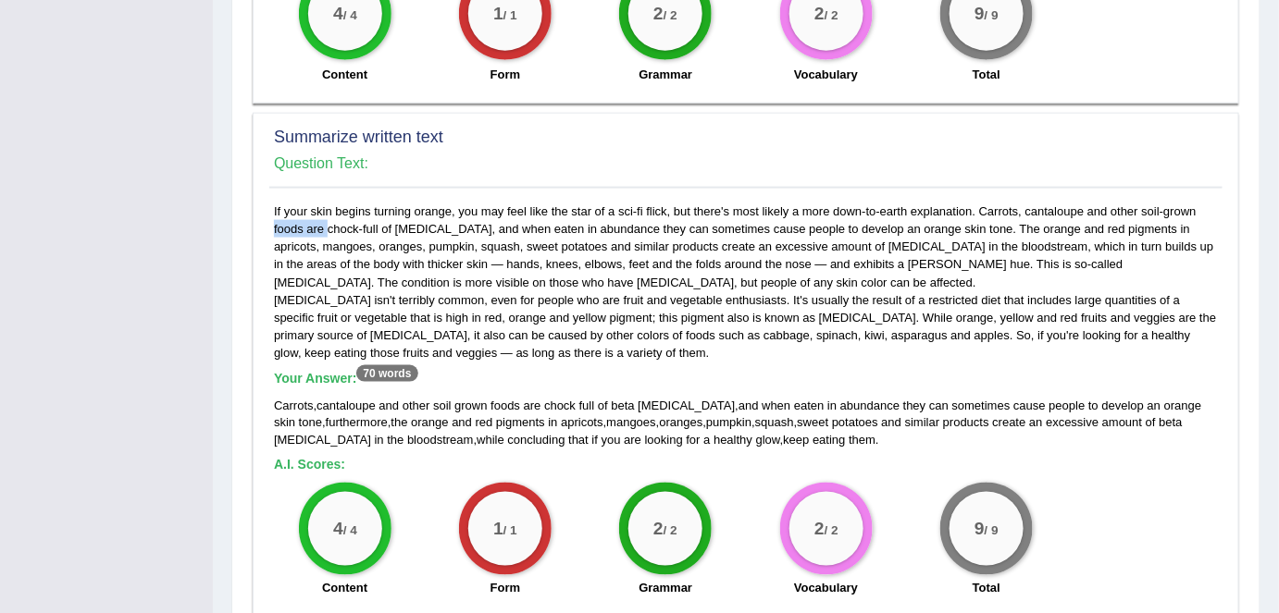
drag, startPoint x: 1196, startPoint y: 203, endPoint x: 1142, endPoint y: 203, distance: 54.6
click at [1142, 203] on div "If your skin begins turning orange, you may feel like the star of a sci-fi flic…" at bounding box center [745, 405] width 953 height 405
click at [1128, 289] on div "If your skin begins turning orange, you may feel like the star of a sci-fi flic…" at bounding box center [745, 405] width 953 height 405
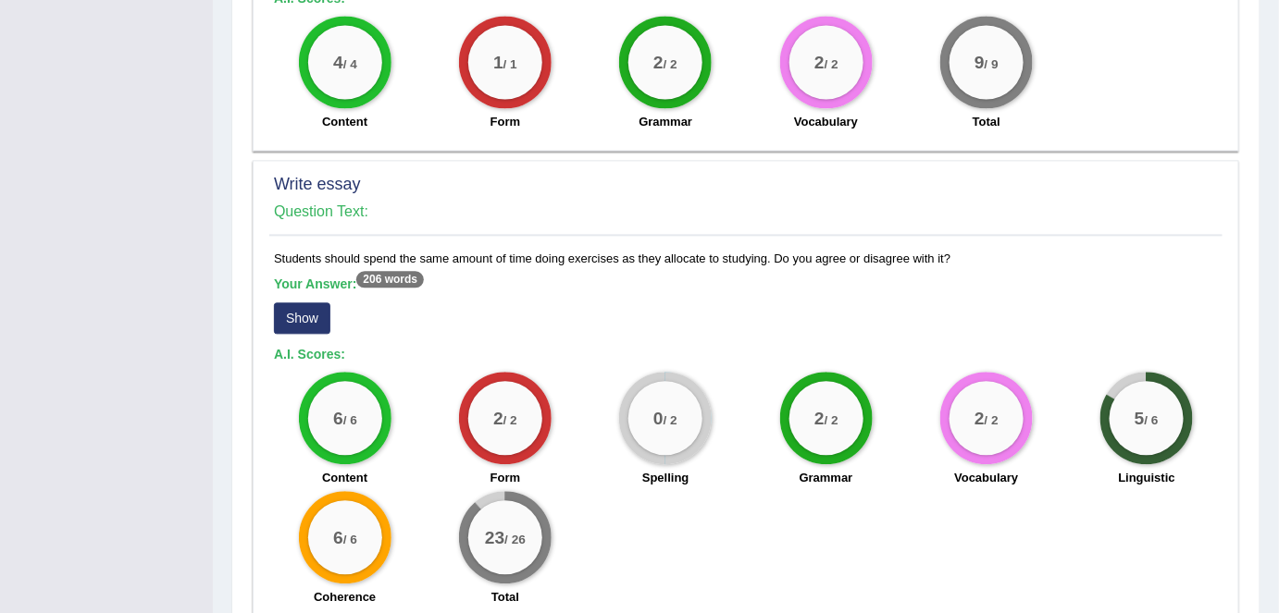
scroll to position [1317, 0]
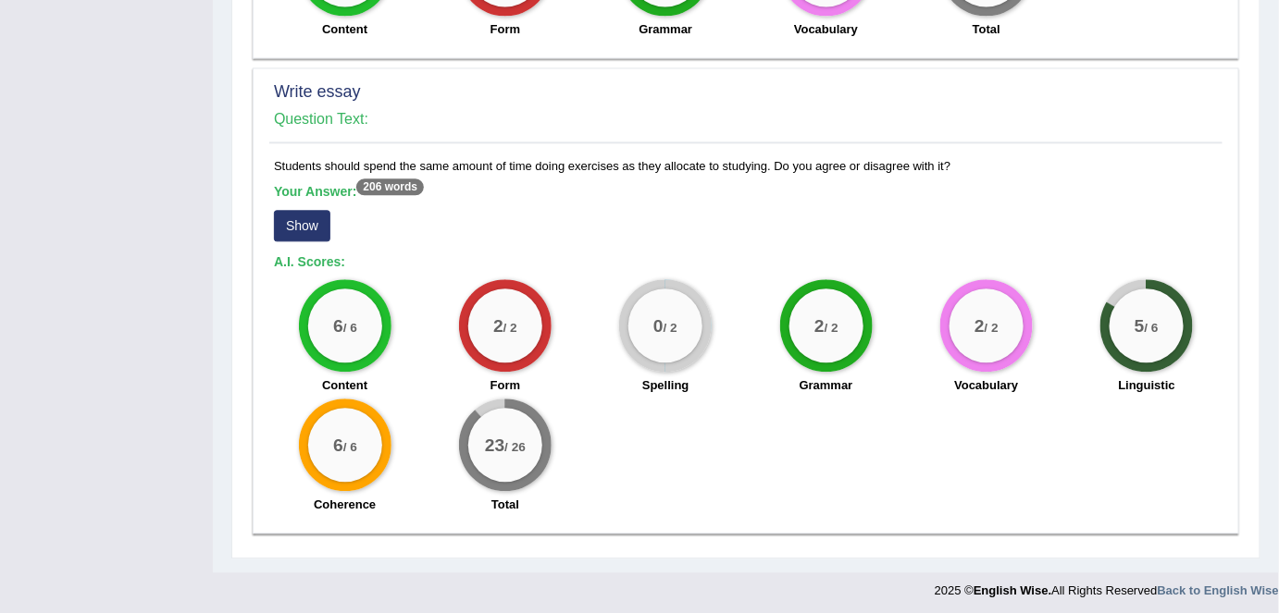
click at [313, 221] on button "Show" at bounding box center [302, 225] width 56 height 31
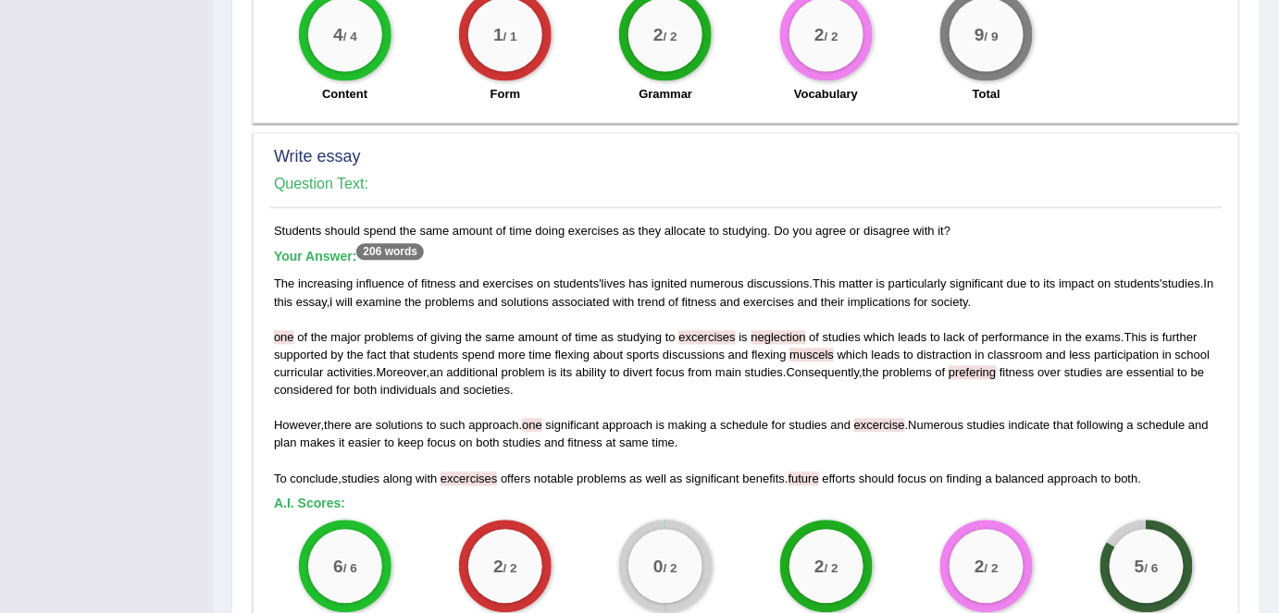
scroll to position [1241, 0]
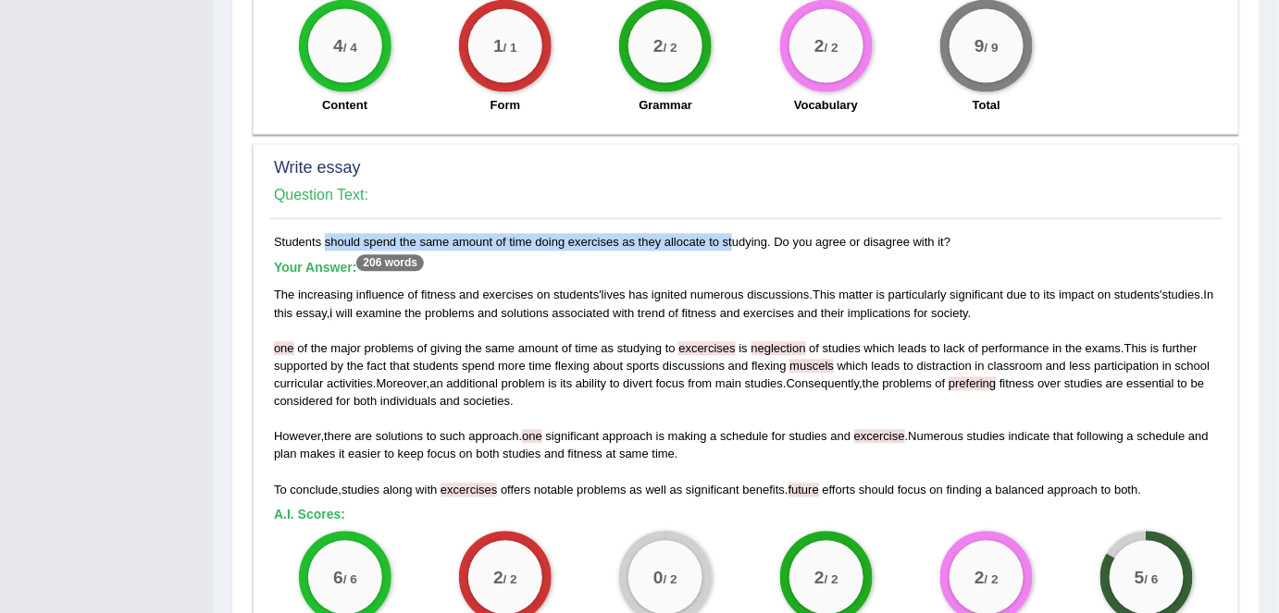
drag, startPoint x: 273, startPoint y: 235, endPoint x: 703, endPoint y: 238, distance: 430.2
click at [703, 241] on div "Students should spend the same amount of time doing exercises as they allocate …" at bounding box center [745, 504] width 953 height 542
click at [705, 260] on h5 "Your Answer: 206 words" at bounding box center [746, 268] width 944 height 17
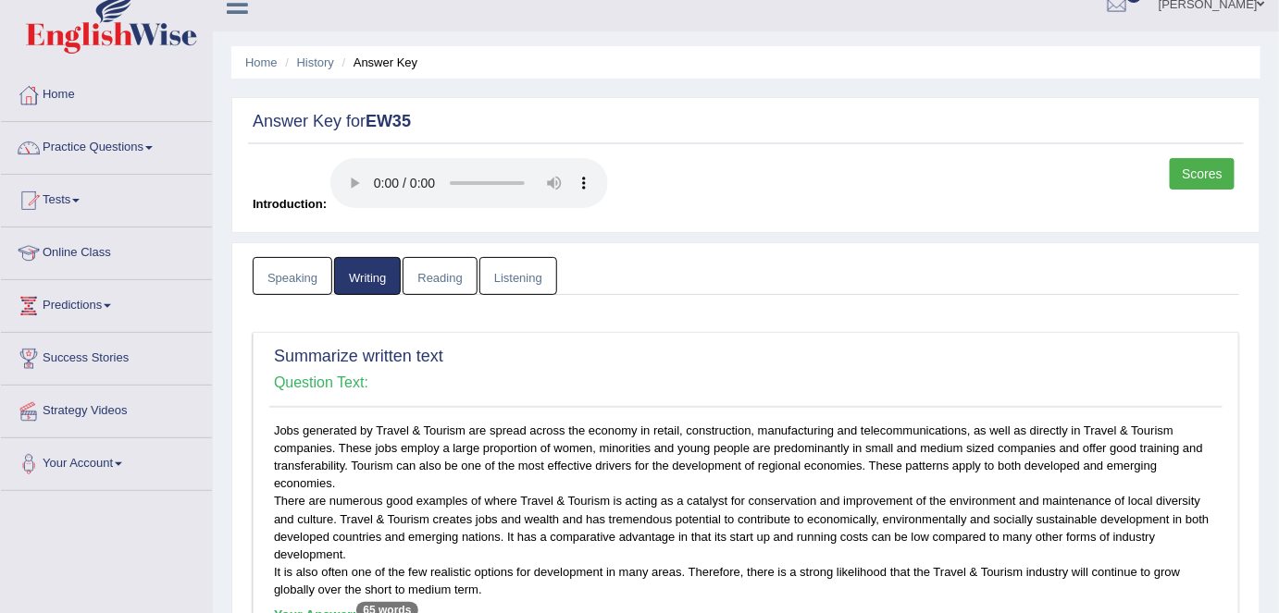
scroll to position [0, 0]
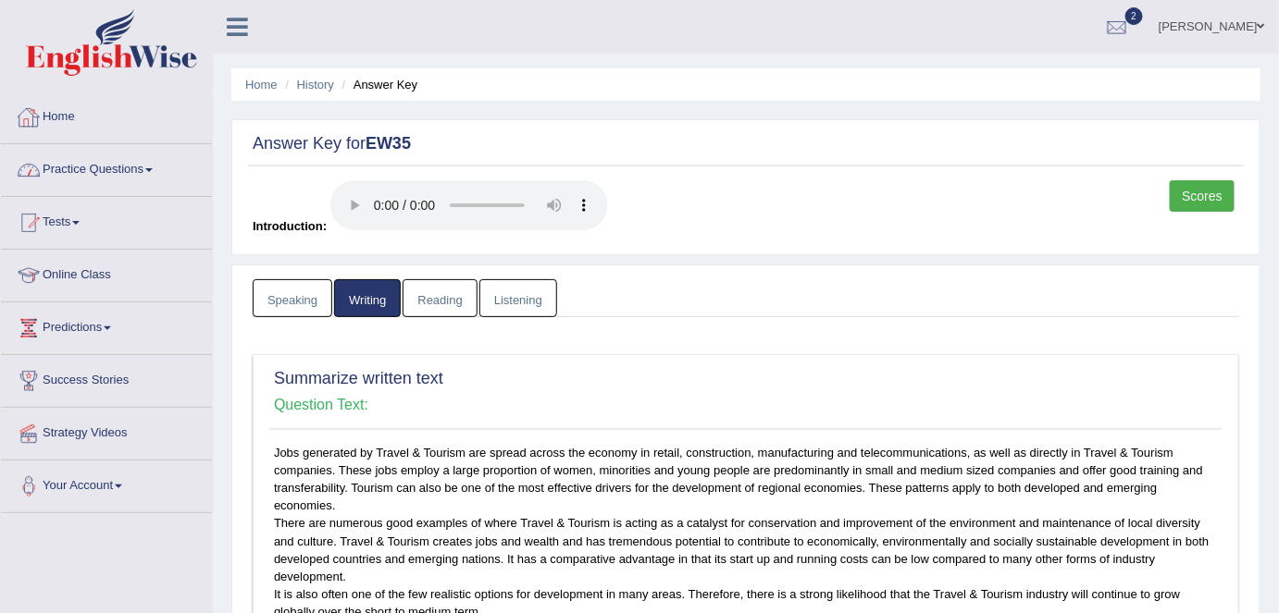
drag, startPoint x: 69, startPoint y: 119, endPoint x: 167, endPoint y: 88, distance: 102.1
click at [69, 119] on link "Home" at bounding box center [106, 115] width 211 height 46
